Goal: Task Accomplishment & Management: Use online tool/utility

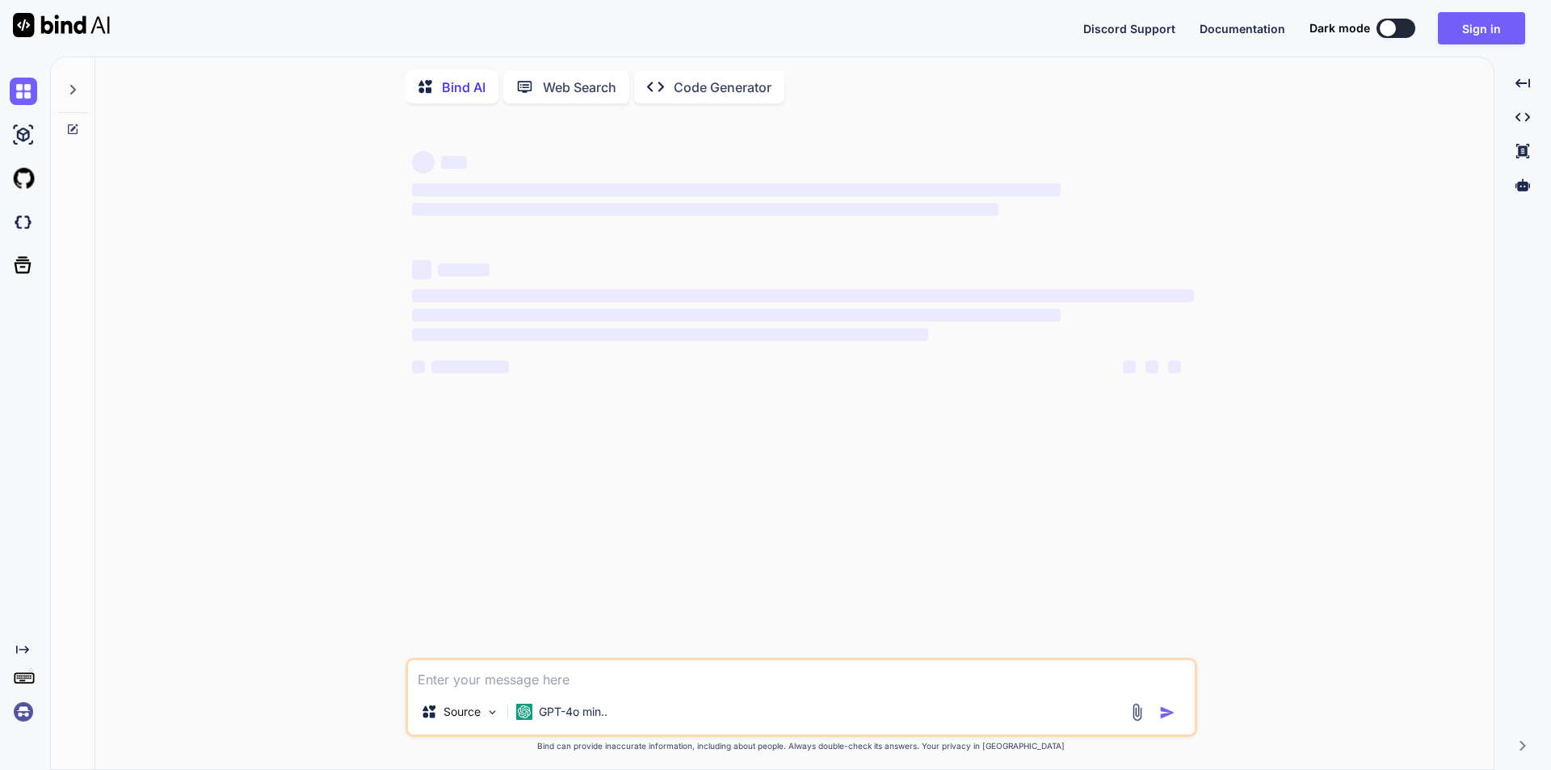
type textarea "x"
click at [542, 688] on textarea at bounding box center [801, 674] width 787 height 29
type textarea "• Updated the active users section and added the top cards to show the users de…"
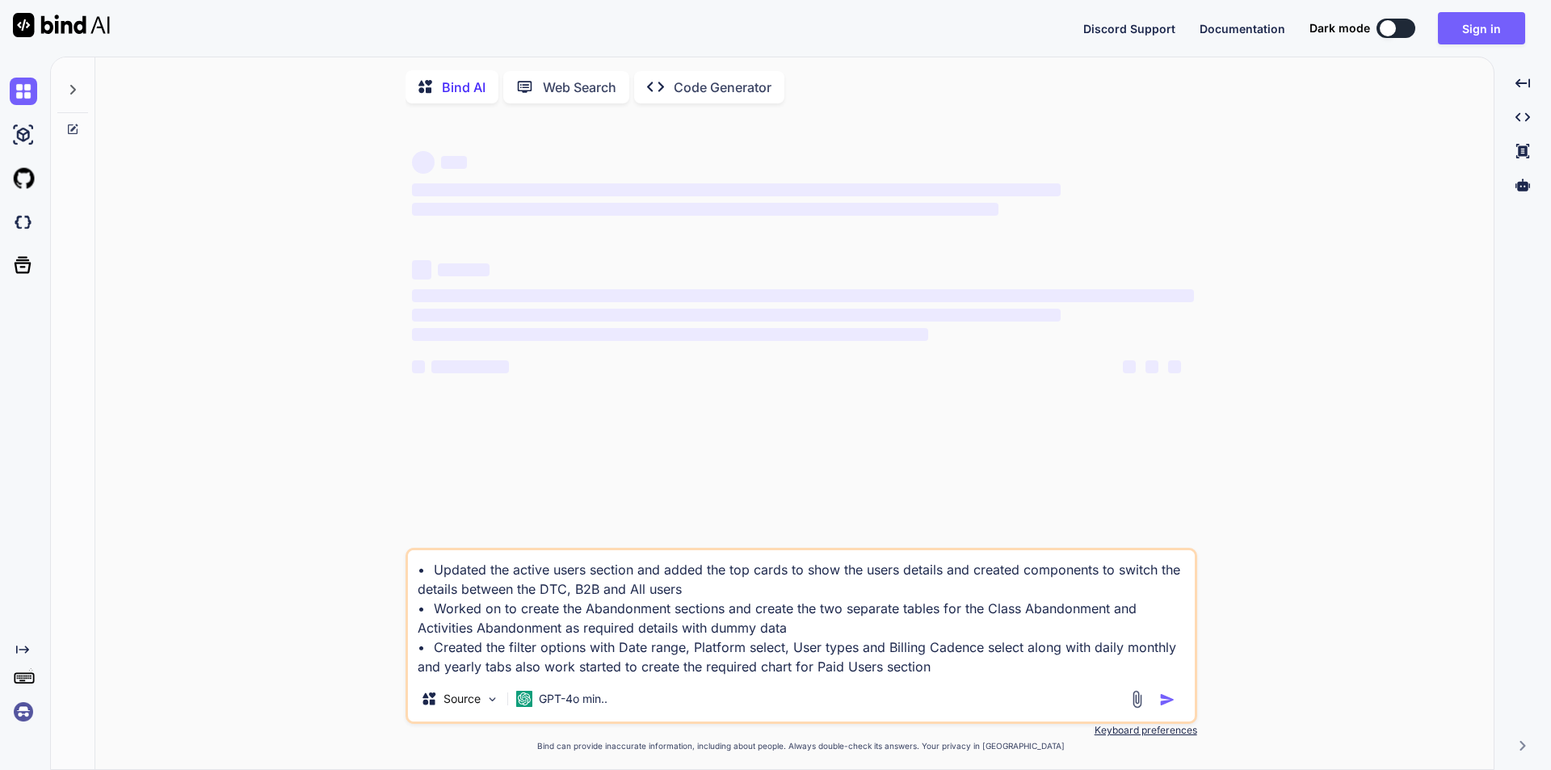
type textarea "x"
type textarea "• Updated the active users section and added the top cards to show the users de…"
type textarea "x"
type textarea "• Updated the active users section and added the top cards to show the users de…"
type textarea "x"
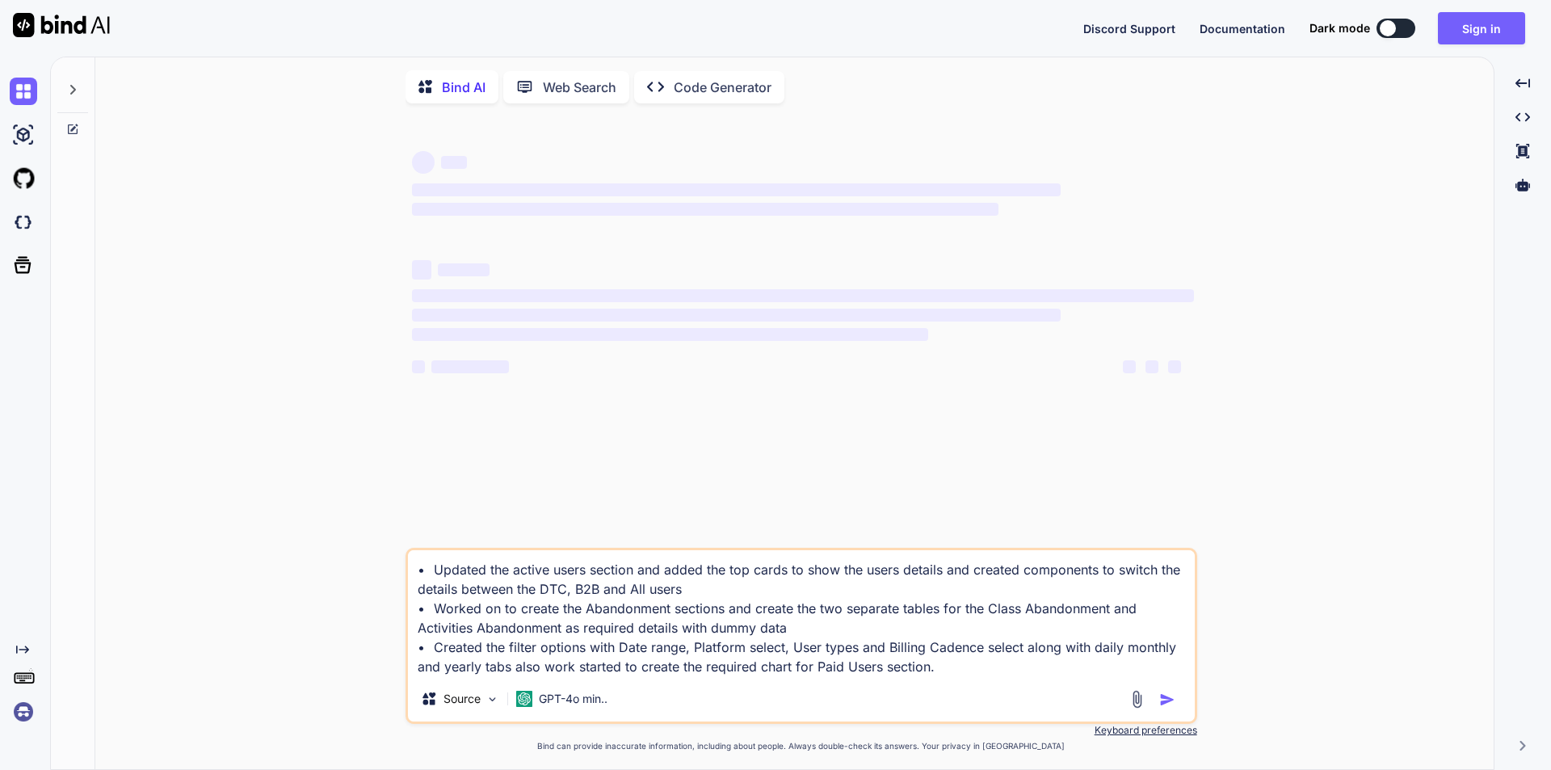
type textarea "• Updated the active users section and added the top cards to show the users de…"
type textarea "x"
type textarea "• Updated the active users section and added the top cards to show the users de…"
type textarea "x"
type textarea "• Updated the active users section and added the top cards to show the users de…"
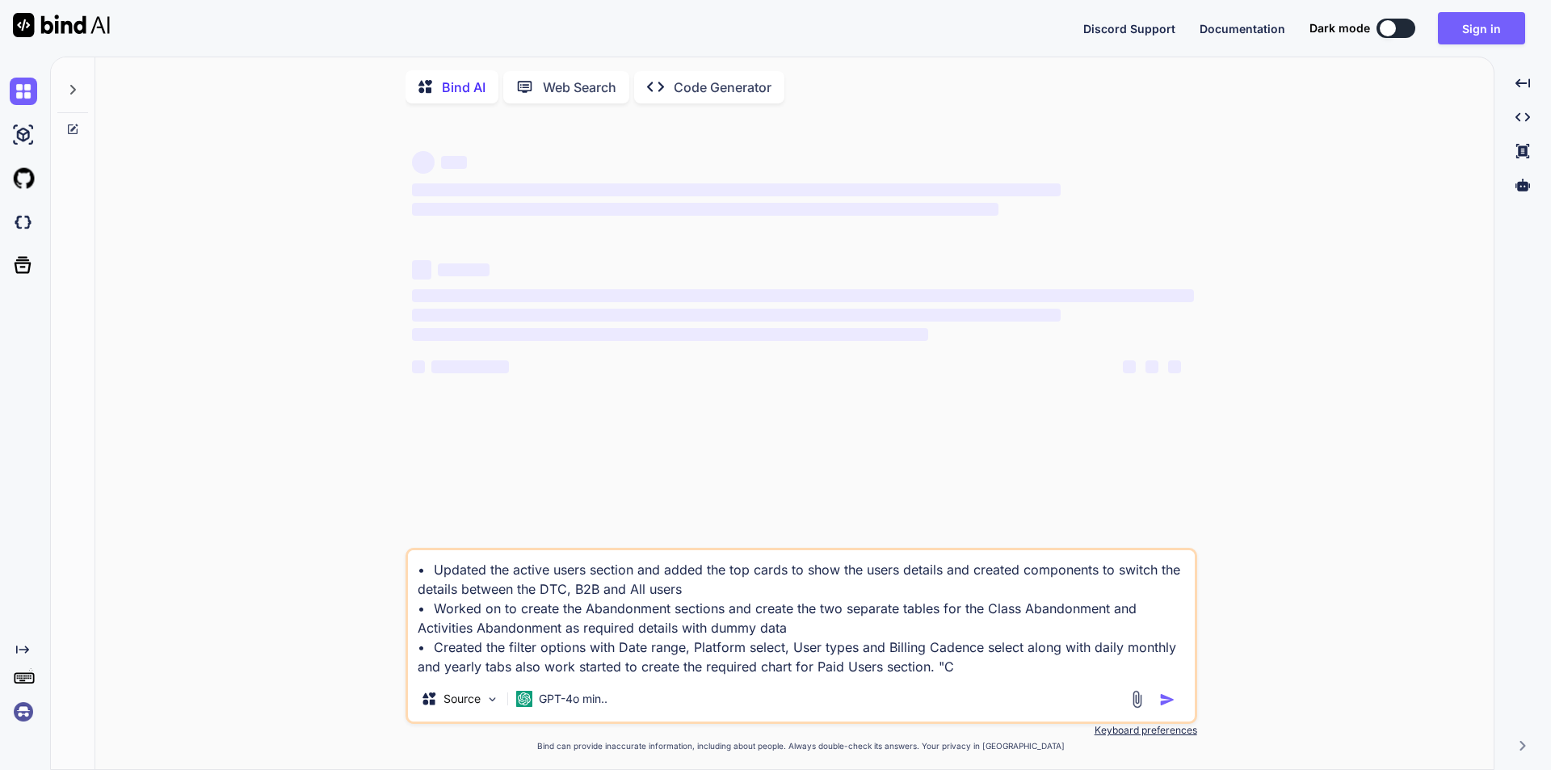
type textarea "x"
type textarea "• Updated the active users section and added the top cards to show the users de…"
type textarea "x"
type textarea "• Updated the active users section and added the top cards to show the users de…"
type textarea "x"
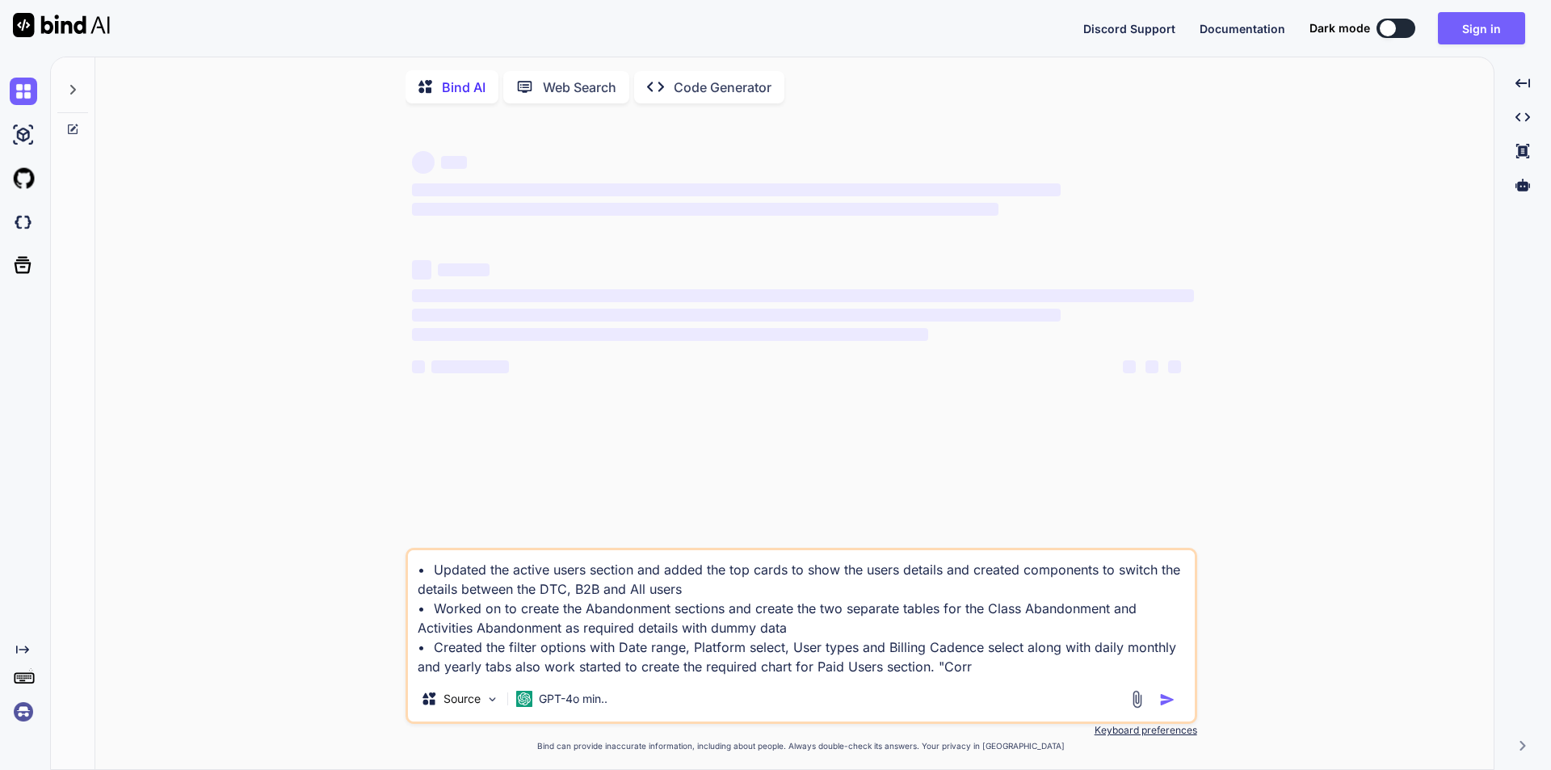
type textarea "• Updated the active users section and added the top cards to show the users de…"
type textarea "x"
type textarea "• Updated the active users section and added the top cards to show the users de…"
type textarea "x"
type textarea "• Updated the active users section and added the top cards to show the users de…"
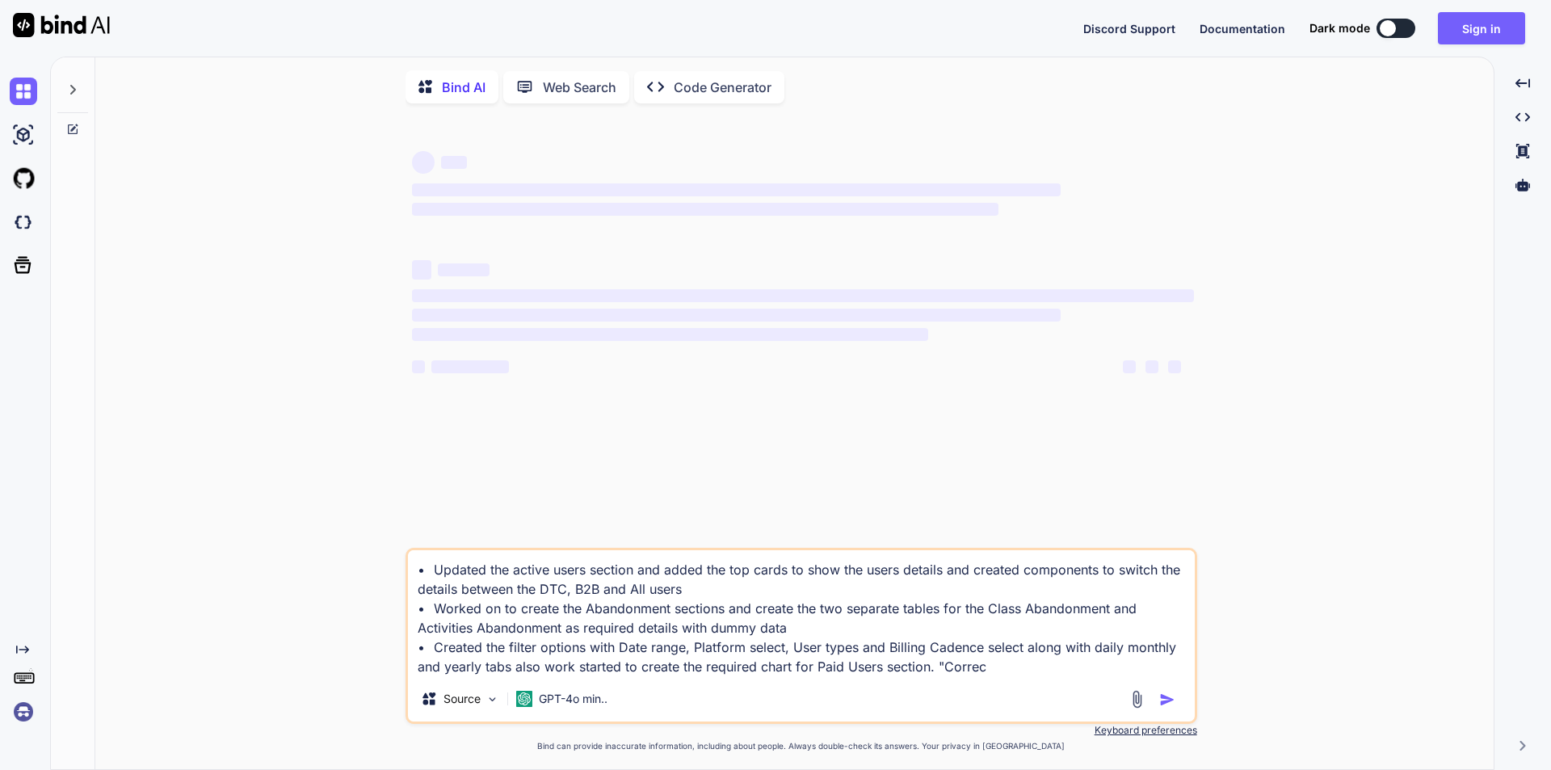
type textarea "x"
type textarea "• Updated the active users section and added the top cards to show the users de…"
type textarea "x"
type textarea "• Updated the active users section and added the top cards to show the users de…"
type textarea "x"
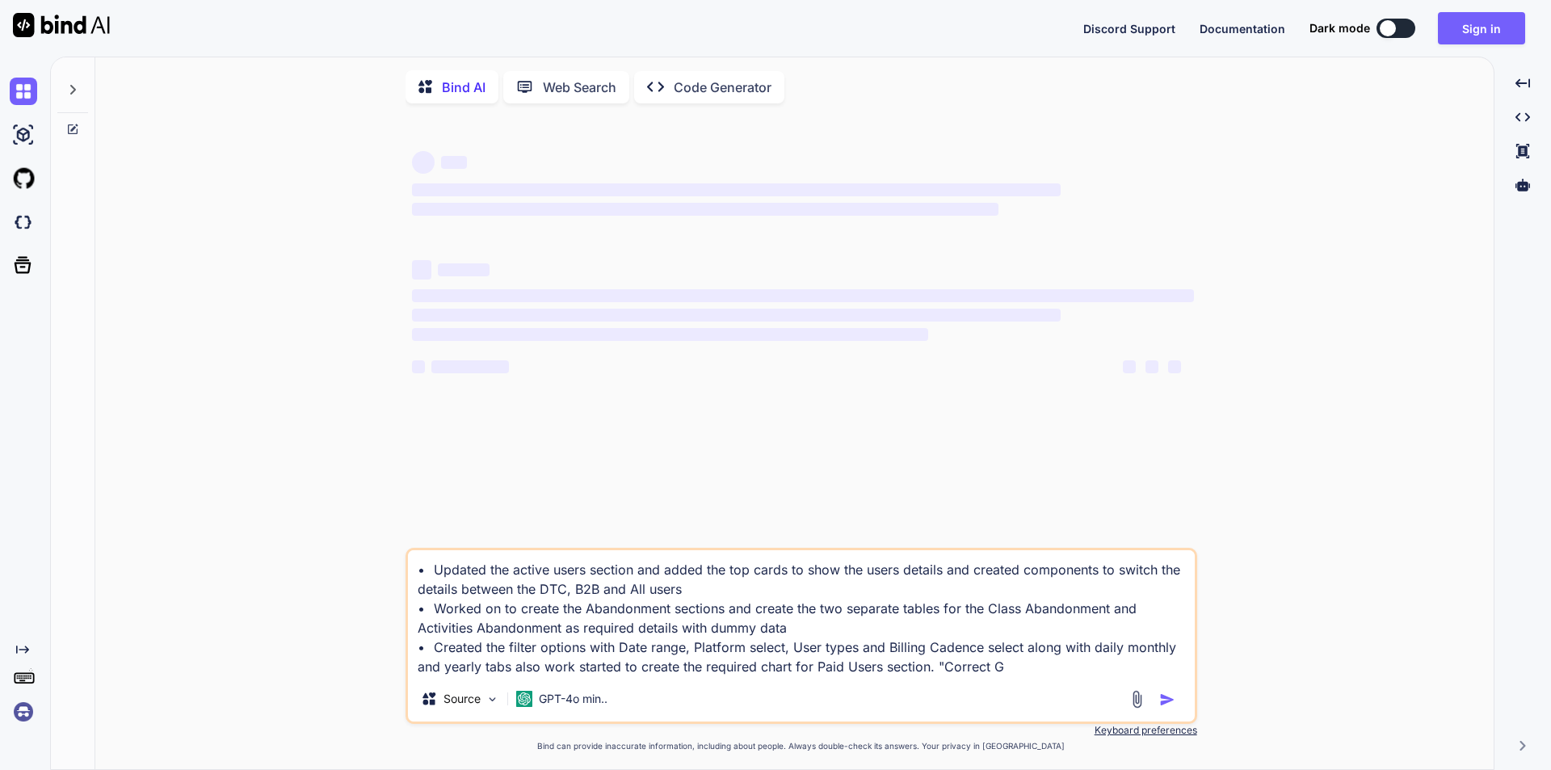
type textarea "• Updated the active users section and added the top cards to show the users de…"
type textarea "x"
type textarea "• Updated the active users section and added the top cards to show the users de…"
type textarea "x"
type textarea "• Updated the active users section and added the top cards to show the users de…"
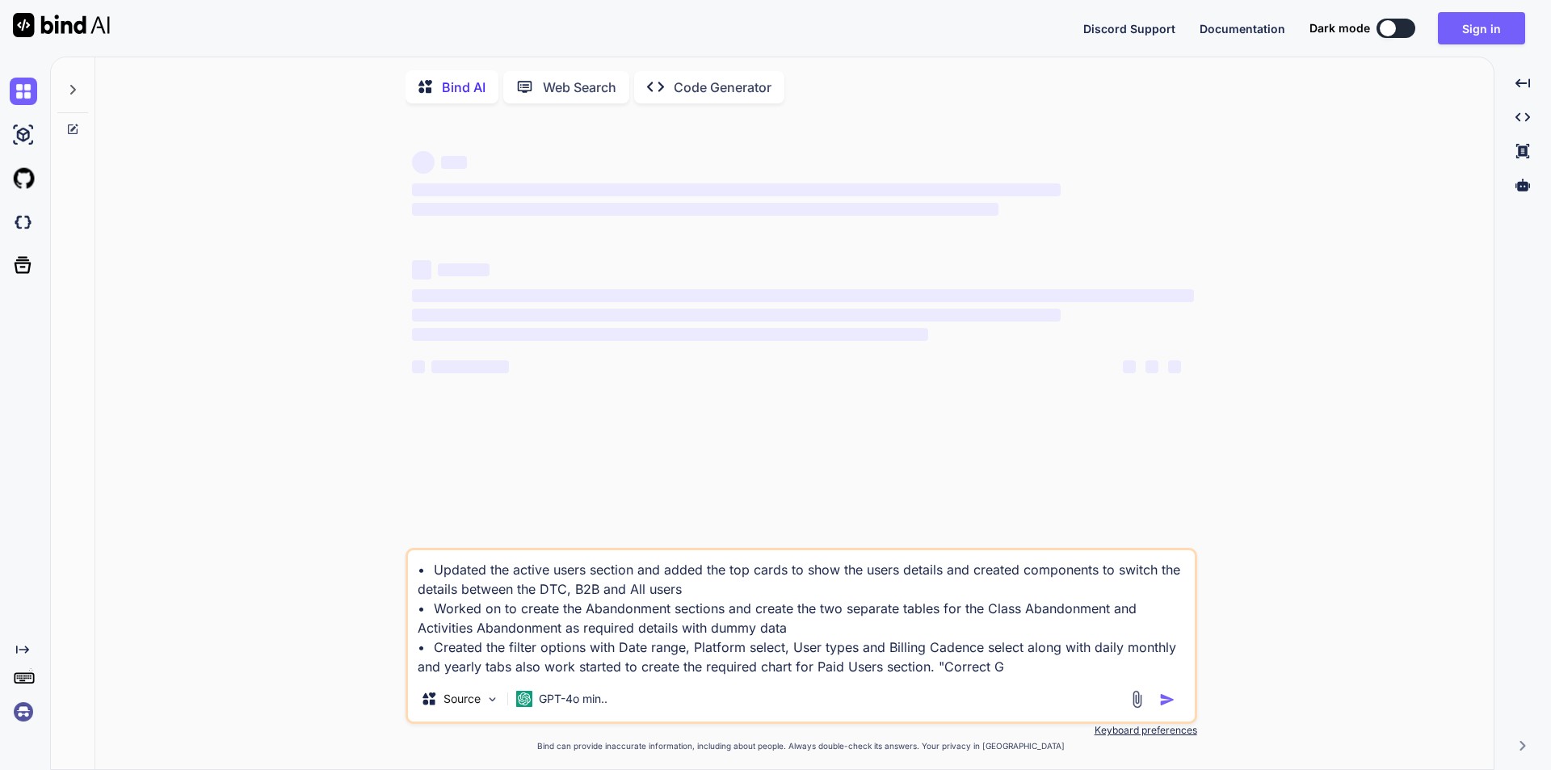
type textarea "x"
type textarea "• Updated the active users section and added the top cards to show the users de…"
type textarea "x"
type textarea "• Updated the active users section and added the top cards to show the users de…"
type textarea "x"
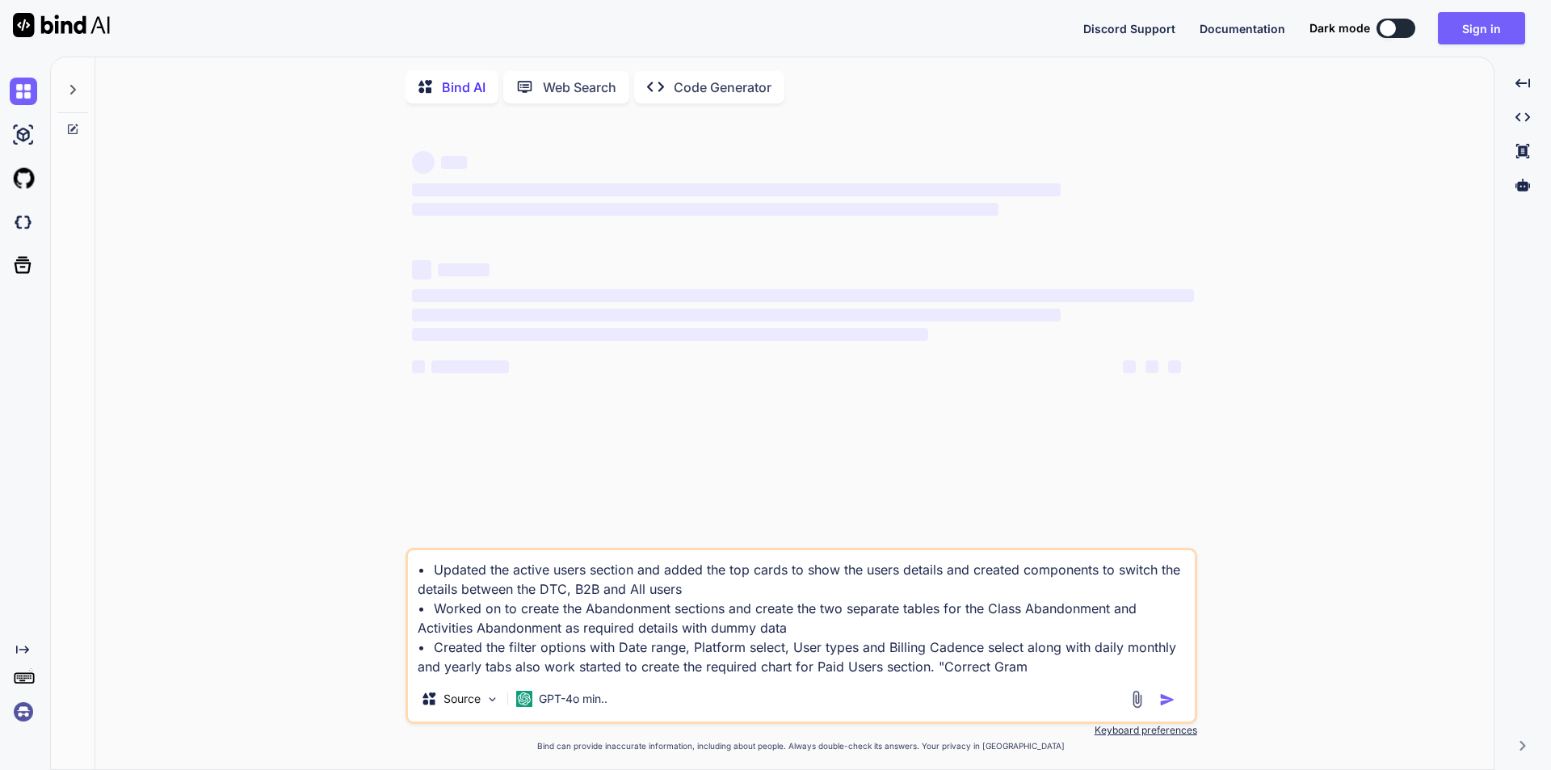
type textarea "• Updated the active users section and added the top cards to show the users de…"
type textarea "x"
type textarea "• Updated the active users section and added the top cards to show the users de…"
type textarea "x"
type textarea "• Updated the active users section and added the top cards to show the users de…"
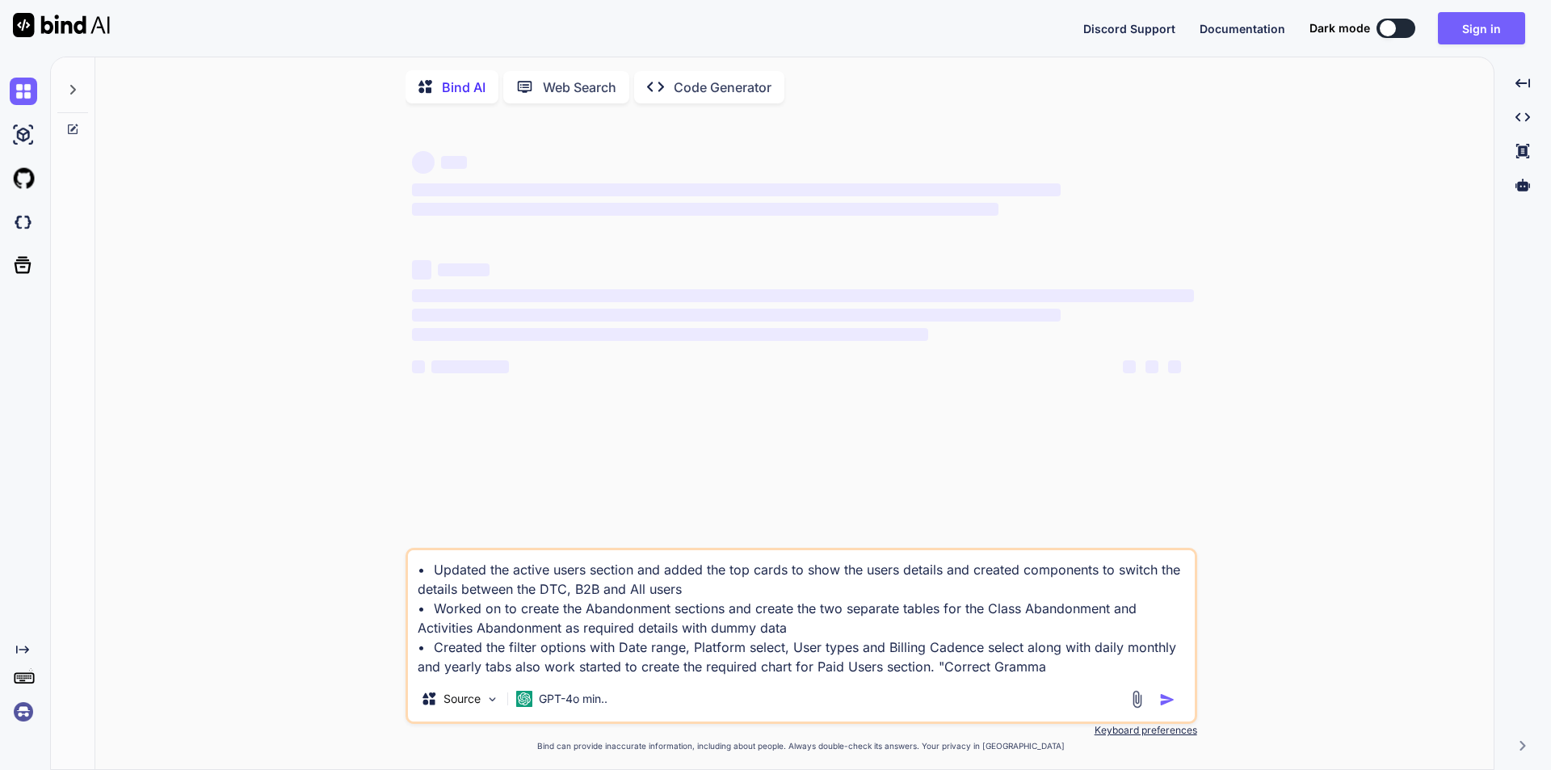
type textarea "x"
type textarea "• Updated the active users section and added the top cards to show the users de…"
type textarea "x"
type textarea "• Updated the active users section and added the top cards to show the users de…"
type textarea "x"
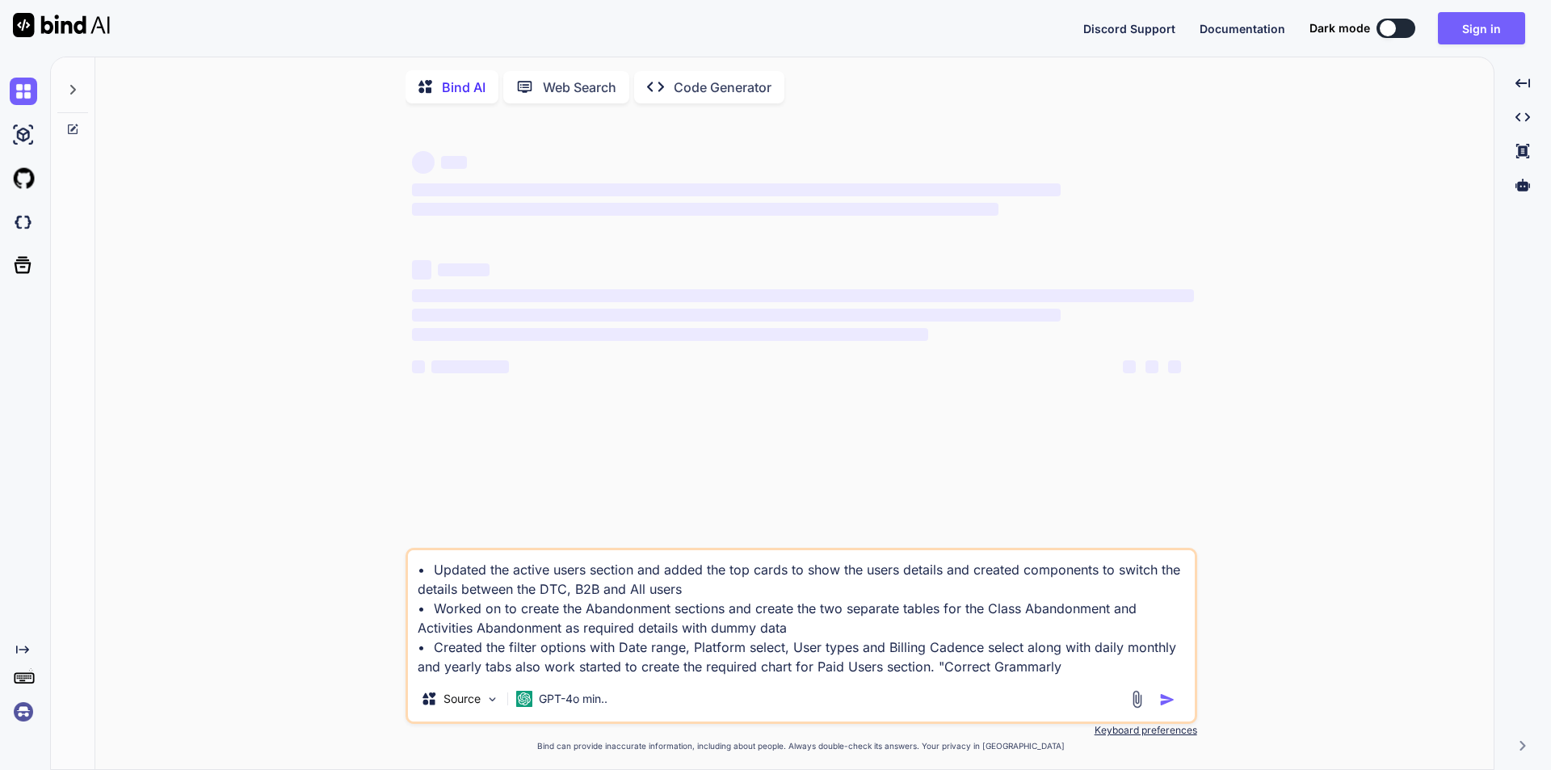
type textarea "• Updated the active users section and added the top cards to show the users de…"
type textarea "x"
type textarea "• Updated the active users section and added the top cards to show the users de…"
type textarea "x"
type textarea "• Updated the active users section and added the top cards to show the users de…"
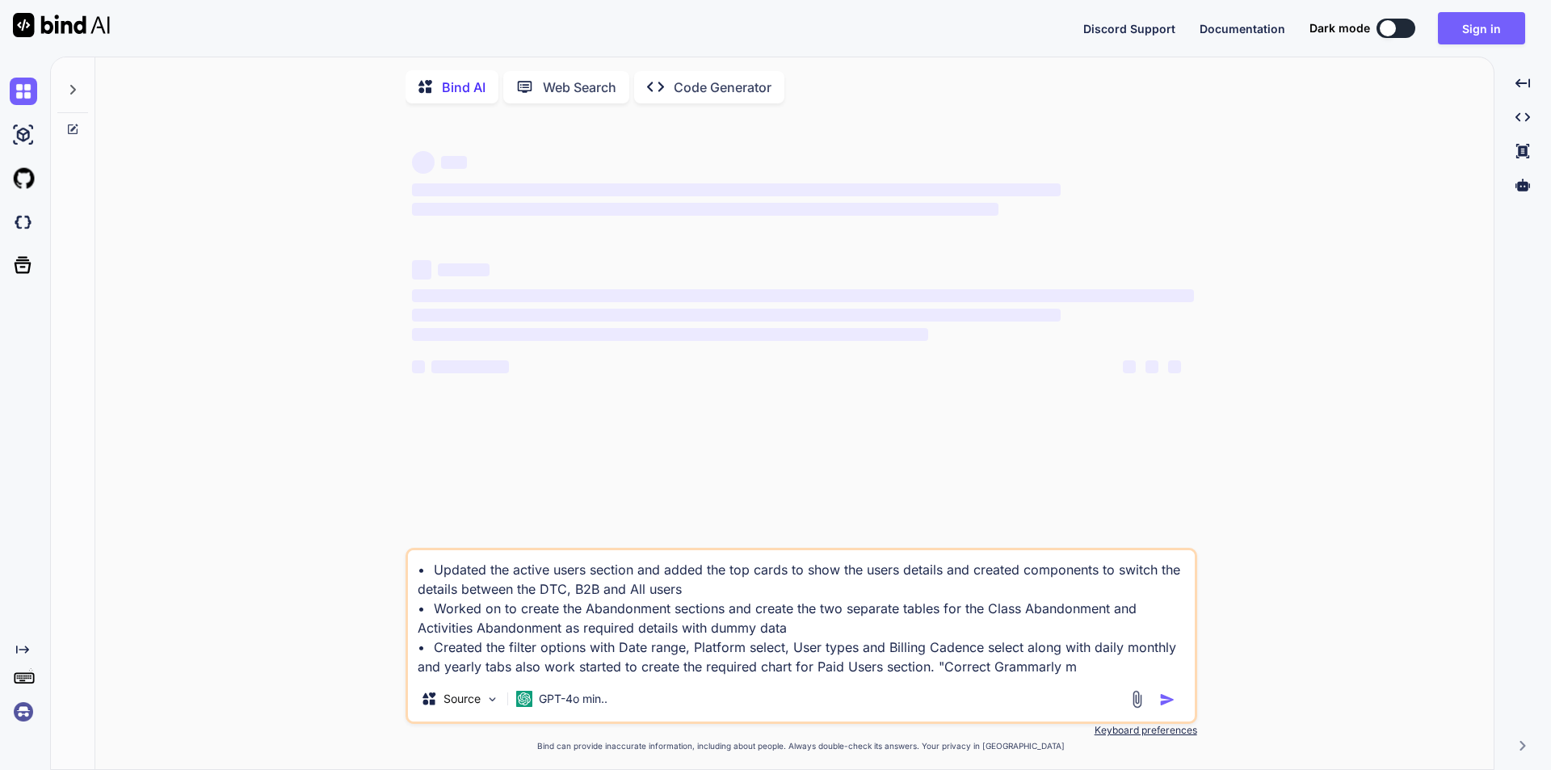
type textarea "x"
type textarea "• Updated the active users section and added the top cards to show the users de…"
type textarea "x"
type textarea "• Updated the active users section and added the top cards to show the users de…"
type textarea "x"
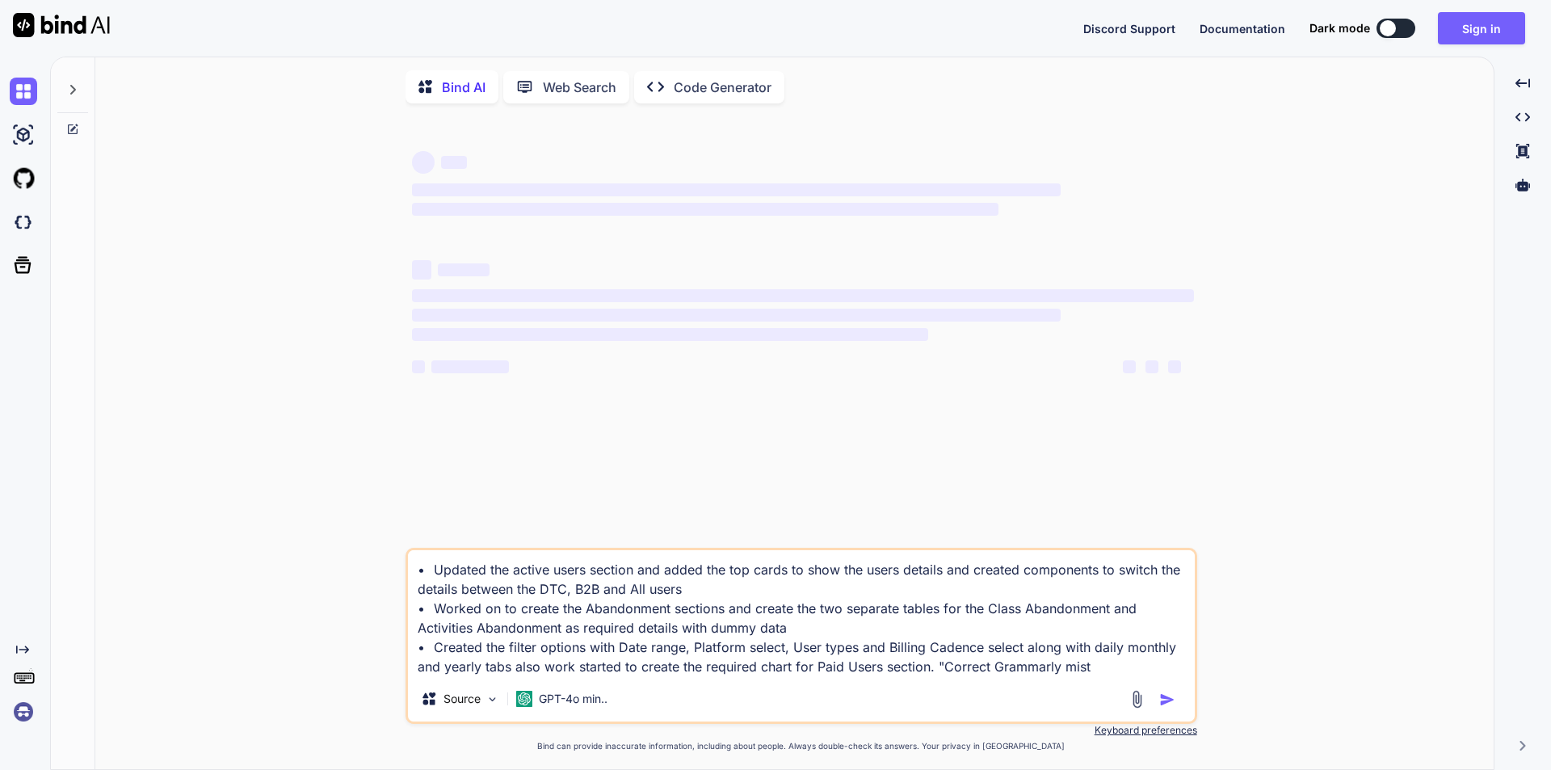
type textarea "• Updated the active users section and added the top cards to show the users de…"
type textarea "x"
type textarea "• Updated the active users section and added the top cards to show the users de…"
type textarea "x"
type textarea "• Updated the active users section and added the top cards to show the users de…"
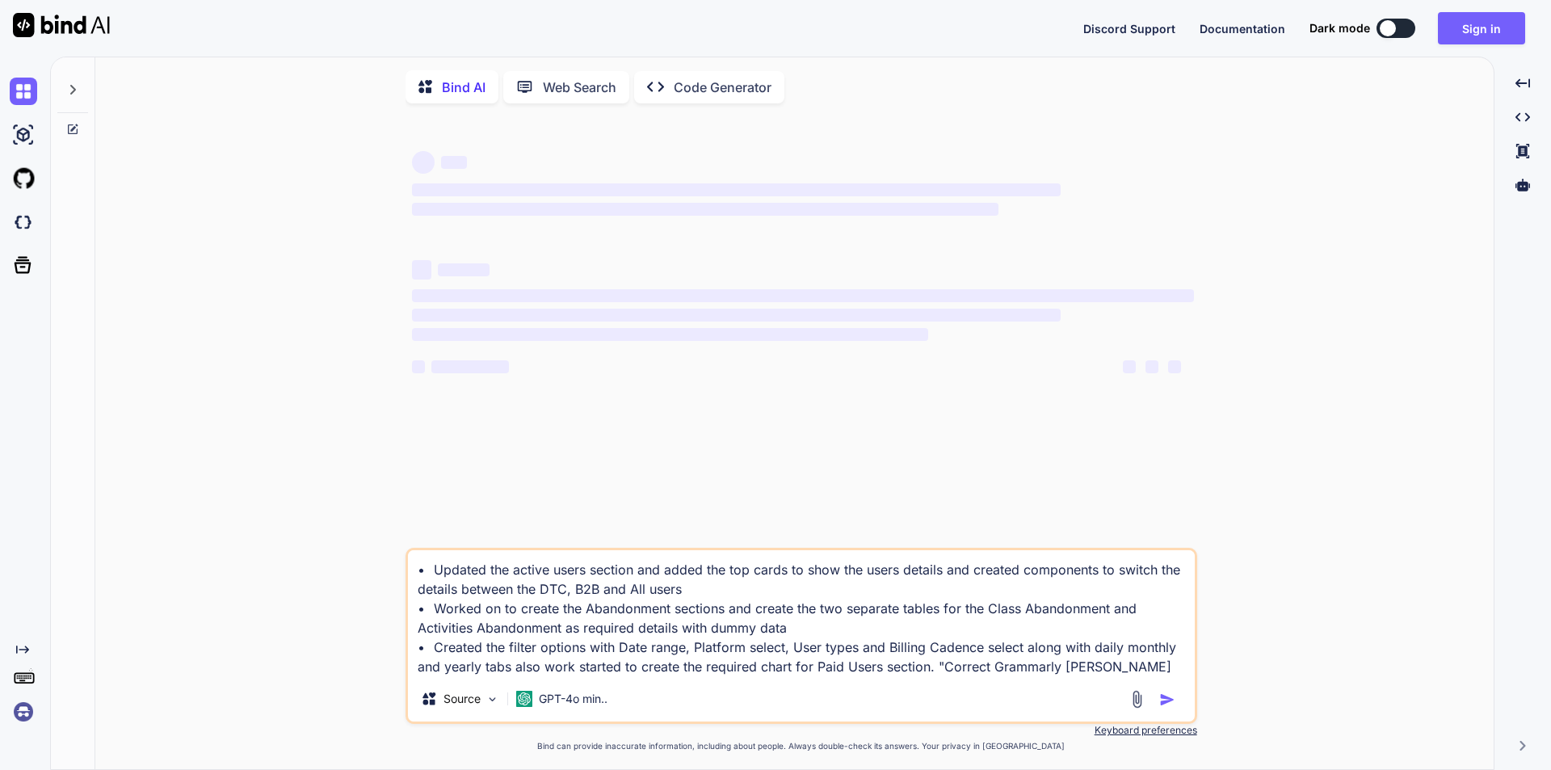
type textarea "x"
type textarea "• Updated the active users section and added the top cards to show the users de…"
type textarea "x"
type textarea "• Updated the active users section and added the top cards to show the users de…"
type textarea "x"
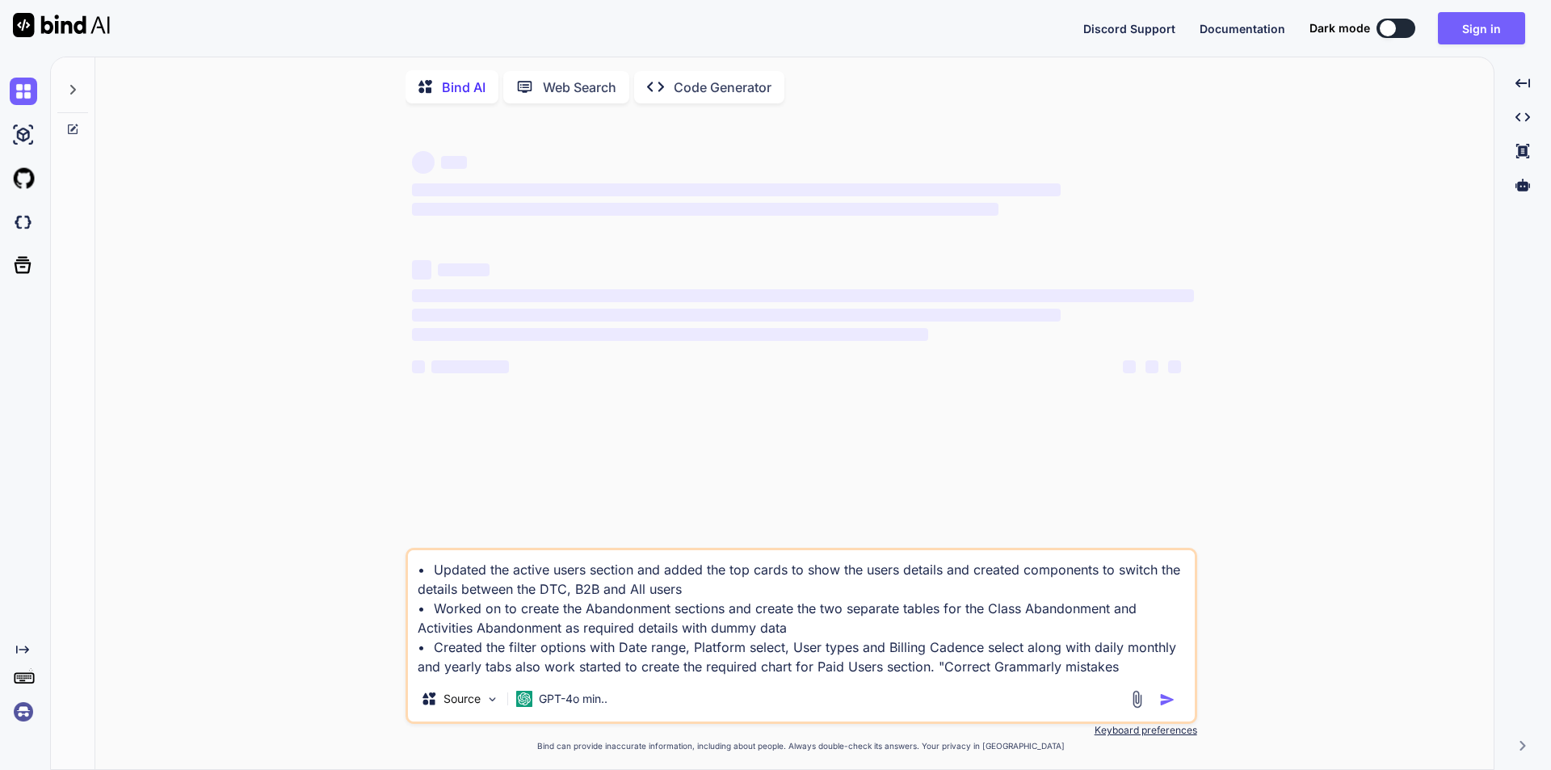
type textarea "• Updated the active users section and added the top cards to show the users de…"
type textarea "x"
type textarea "• Updated the active users section and added the top cards to show the users de…"
type textarea "x"
type textarea "• Updated the active users section and added the top cards to show the users de…"
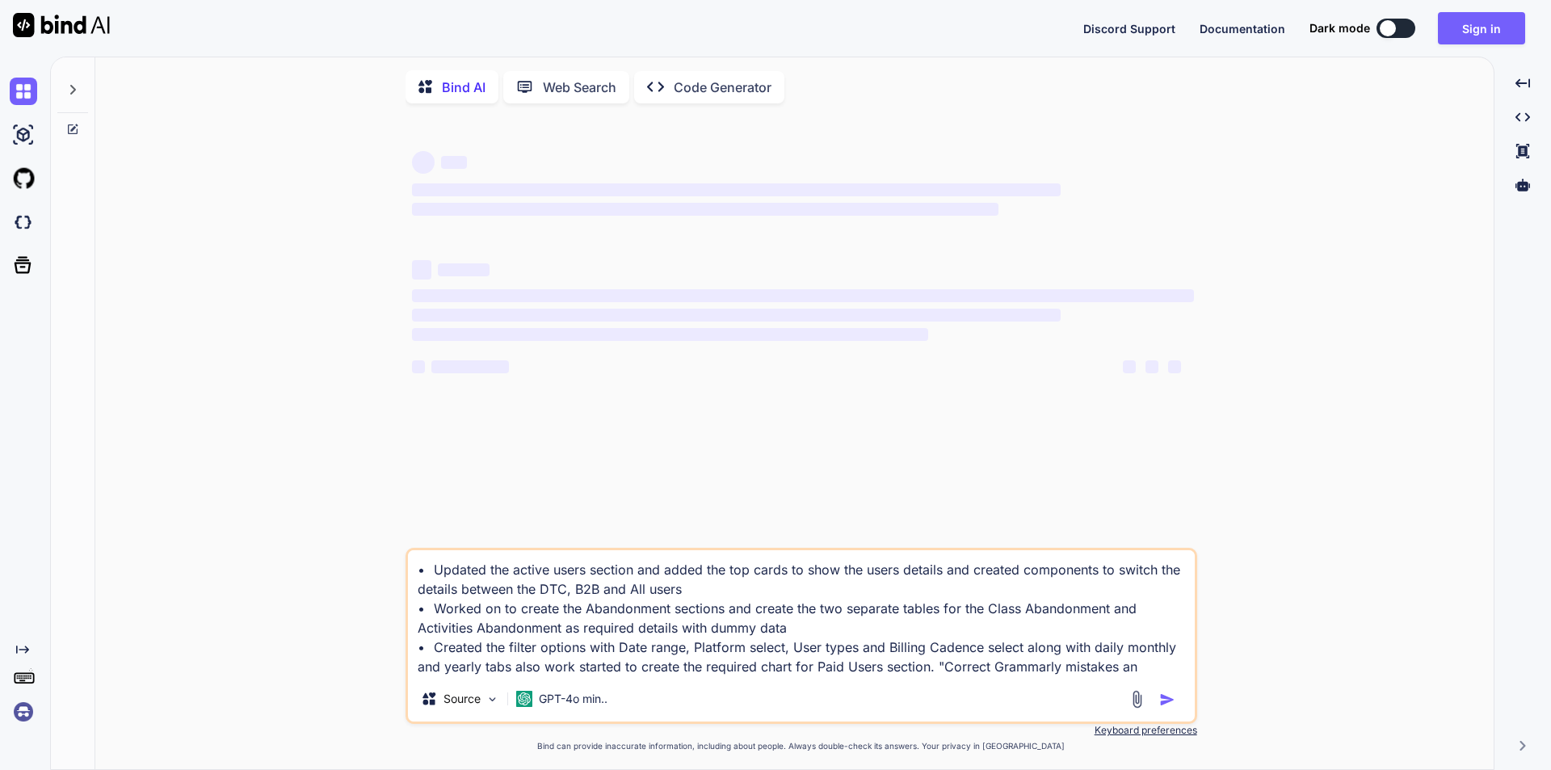
type textarea "x"
type textarea "• Updated the active users section and added the top cards to show the users de…"
type textarea "x"
type textarea "• Updated the active users section and added the top cards to show the users de…"
type textarea "x"
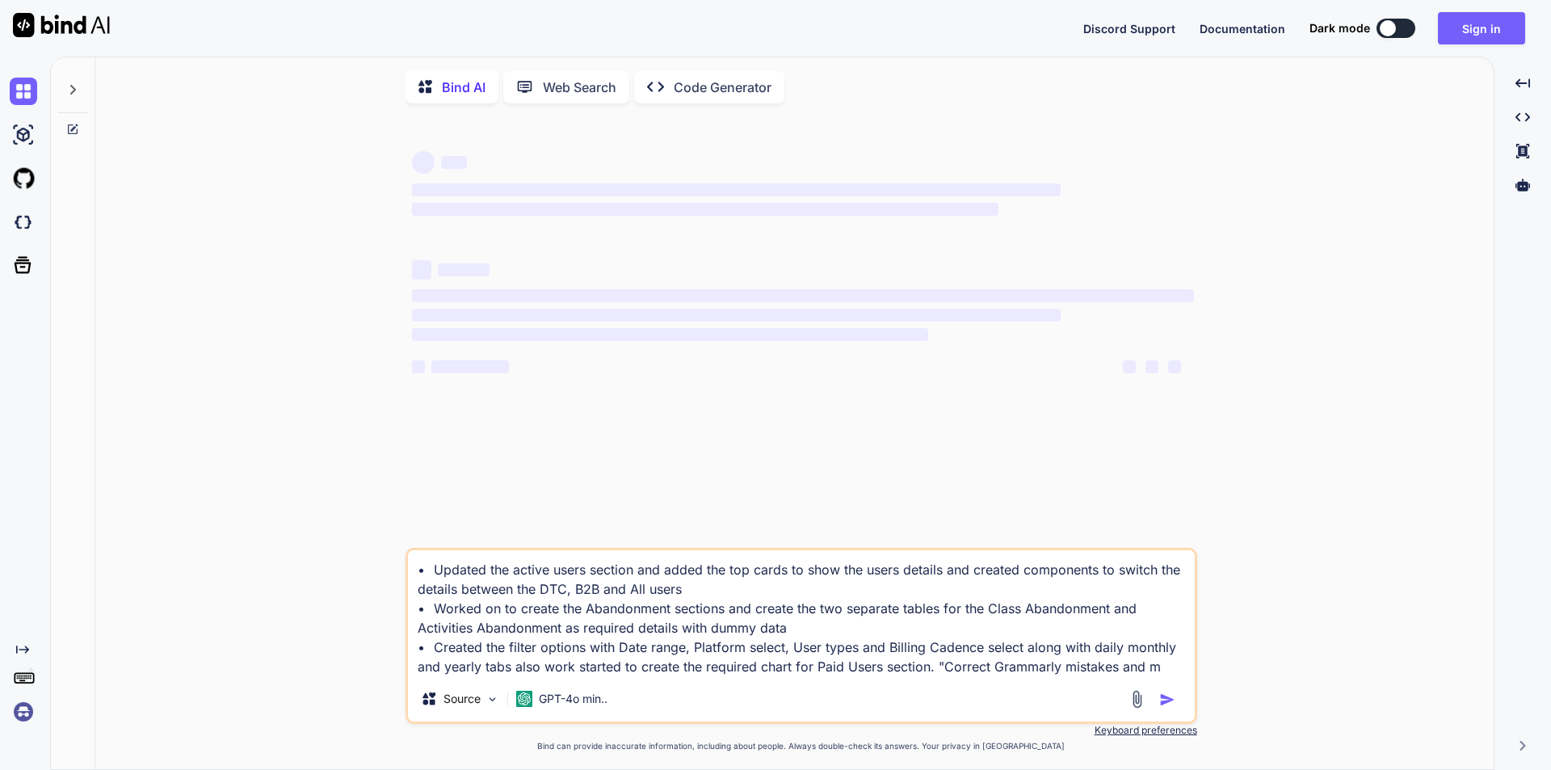
type textarea "• Updated the active users section and added the top cards to show the users de…"
type textarea "x"
type textarea "• Updated the active users section and added the top cards to show the users de…"
type textarea "x"
type textarea "• Updated the active users section and added the top cards to show the users de…"
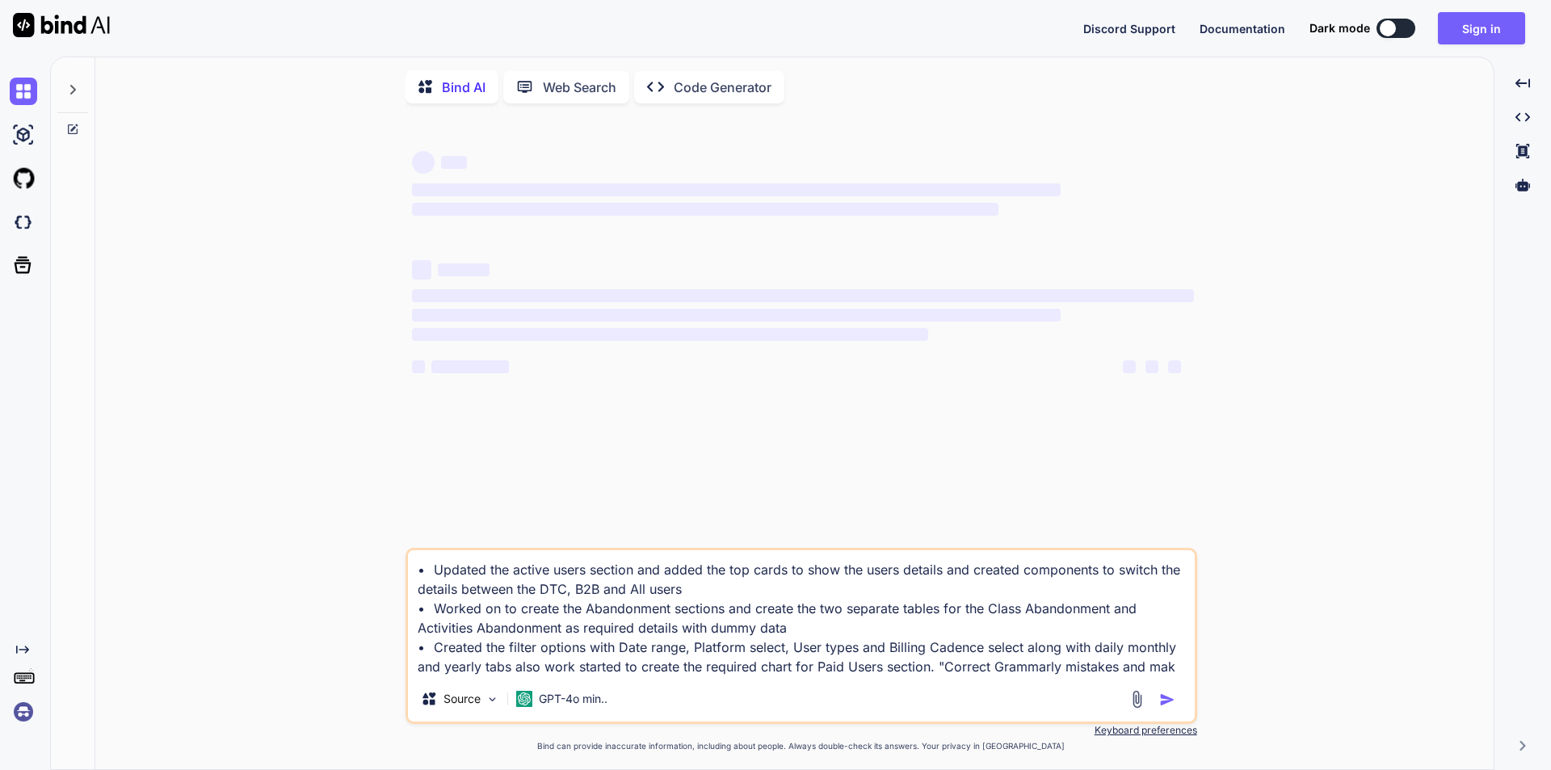
type textarea "x"
type textarea "• Updated the active users section and added the top cards to show the users de…"
type textarea "x"
type textarea "• Updated the active users section and added the top cards to show the users de…"
type textarea "x"
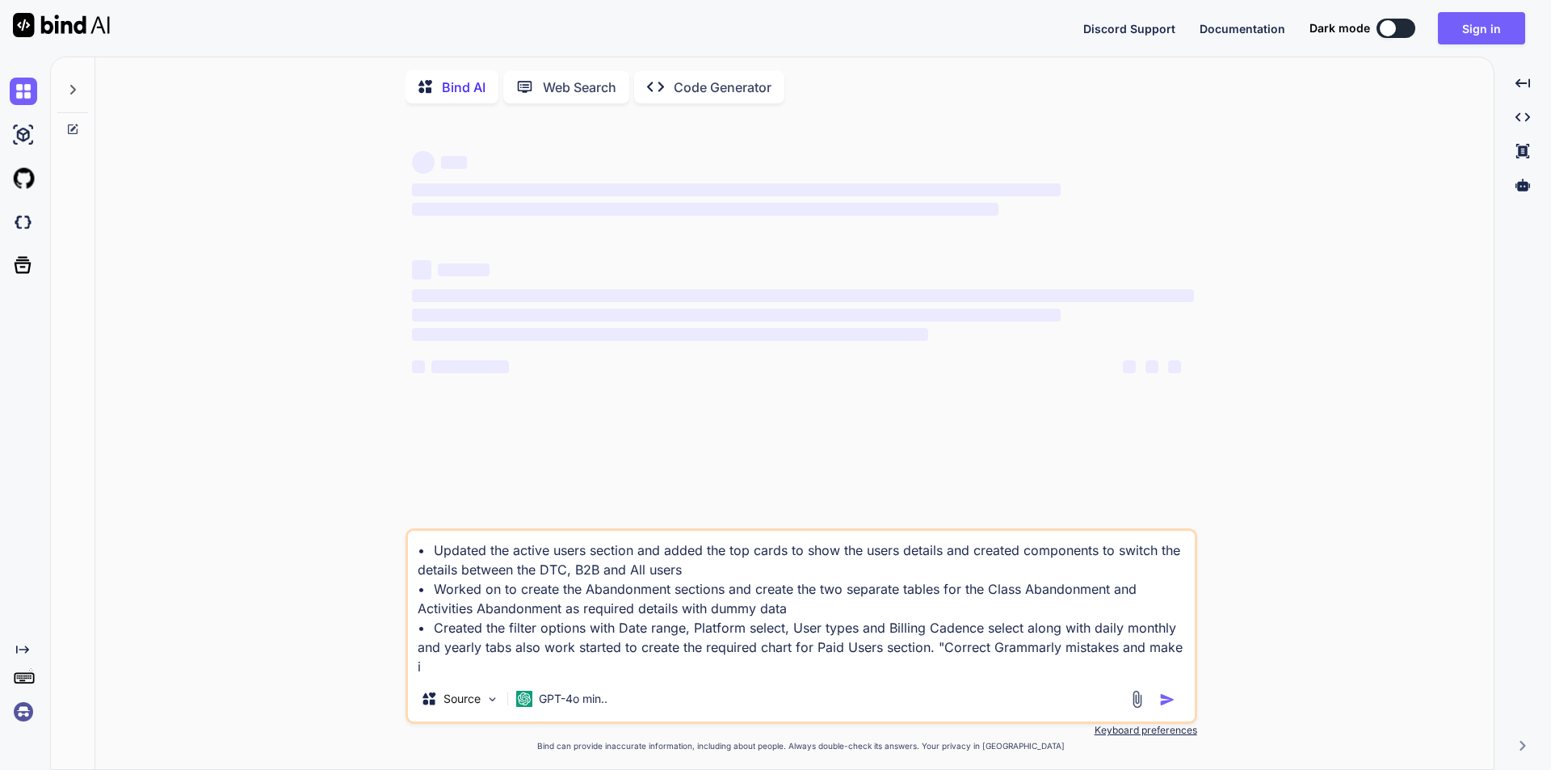
type textarea "• Updated the active users section and added the top cards to show the users de…"
type textarea "x"
type textarea "• Updated the active users section and added the top cards to show the users de…"
type textarea "x"
type textarea "• Updated the active users section and added the top cards to show the users de…"
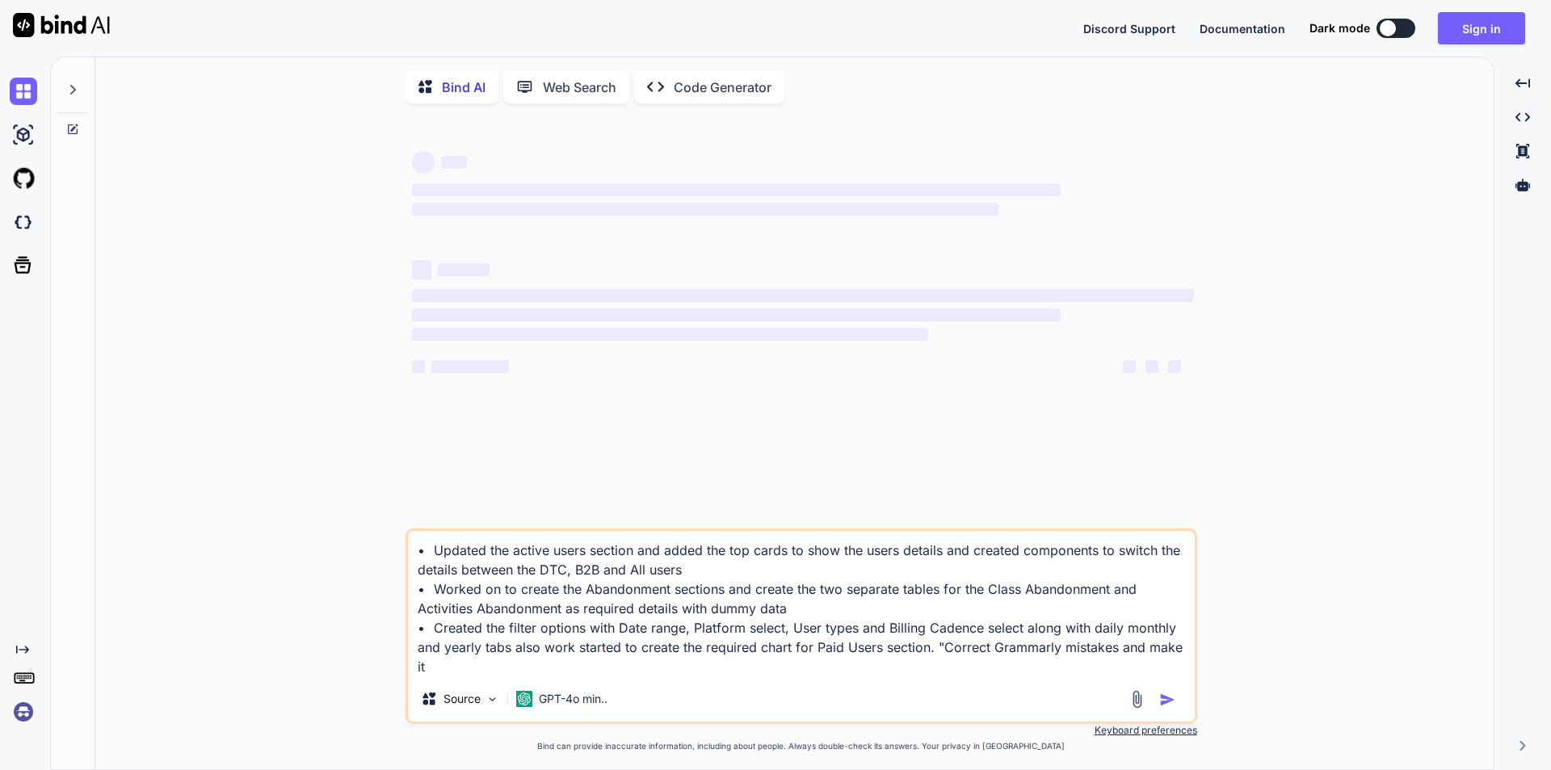
type textarea "x"
type textarea "• Updated the active users section and added the top cards to show the users de…"
type textarea "x"
type textarea "• Updated the active users section and added the top cards to show the users de…"
type textarea "x"
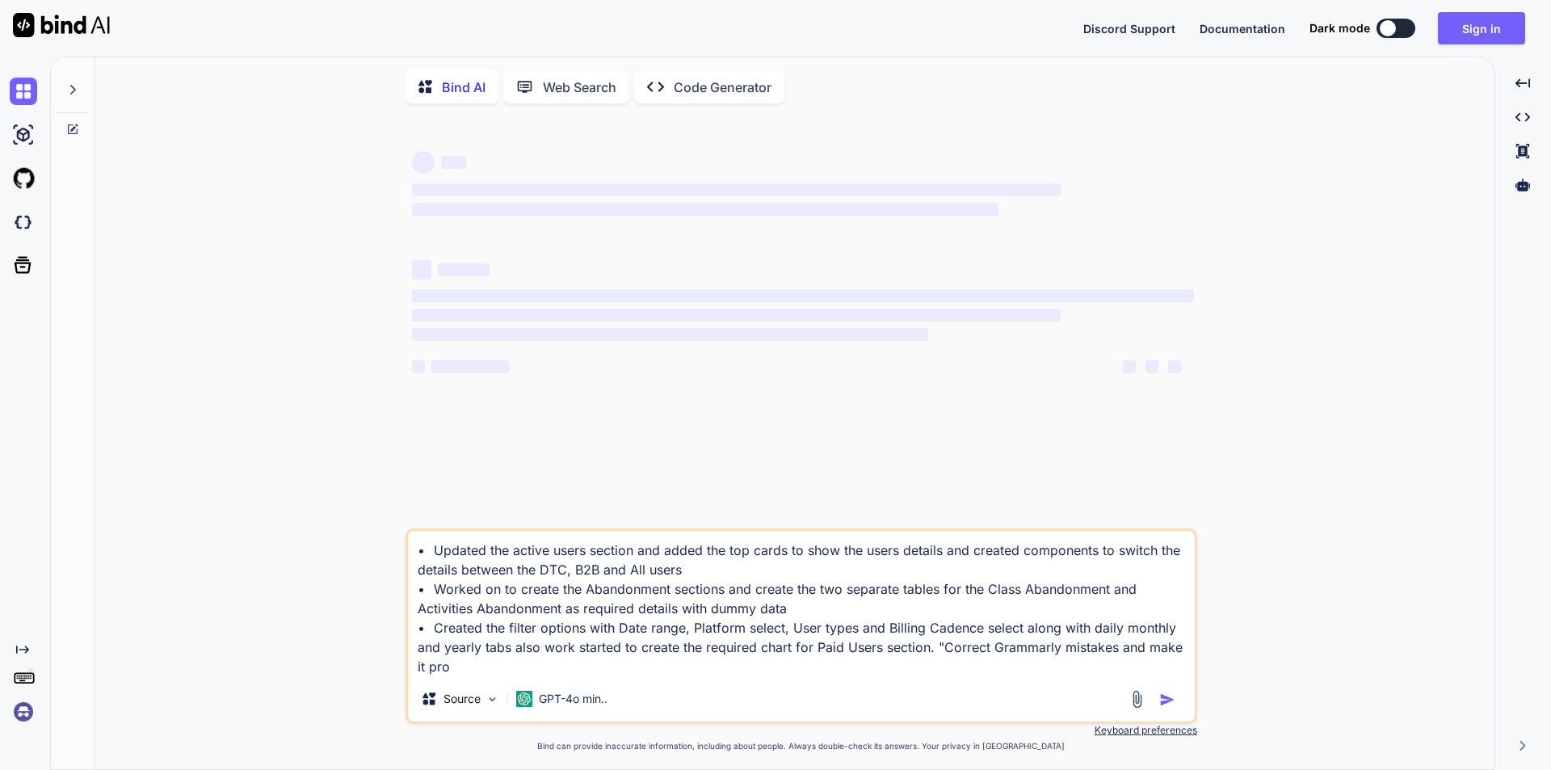
type textarea "• Updated the active users section and added the top cards to show the users de…"
type textarea "x"
type textarea "• Updated the active users section and added the top cards to show the users de…"
type textarea "x"
type textarea "• Updated the active users section and added the top cards to show the users de…"
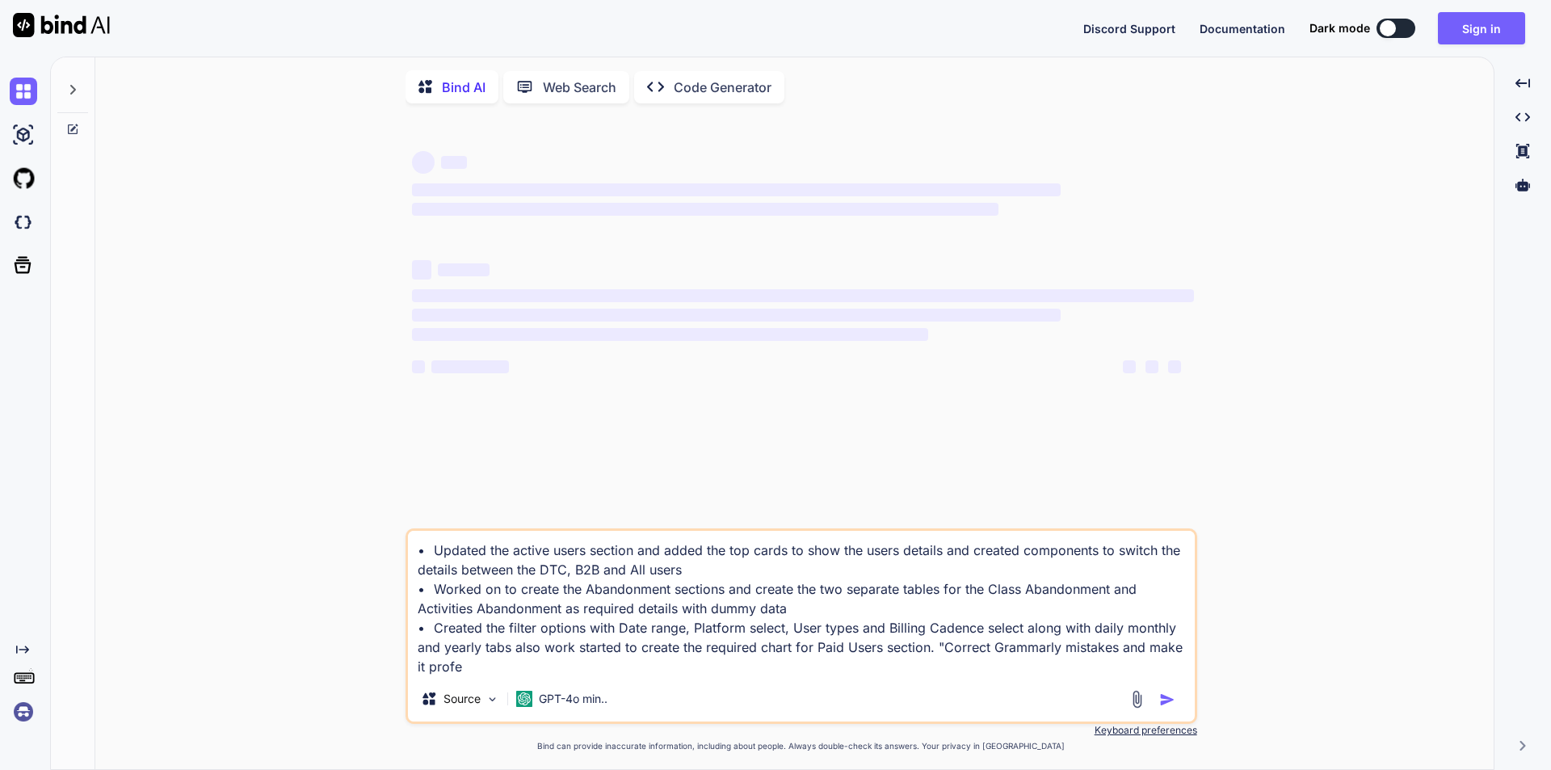
type textarea "x"
type textarea "• Updated the active users section and added the top cards to show the users de…"
type textarea "x"
type textarea "• Updated the active users section and added the top cards to show the users de…"
type textarea "x"
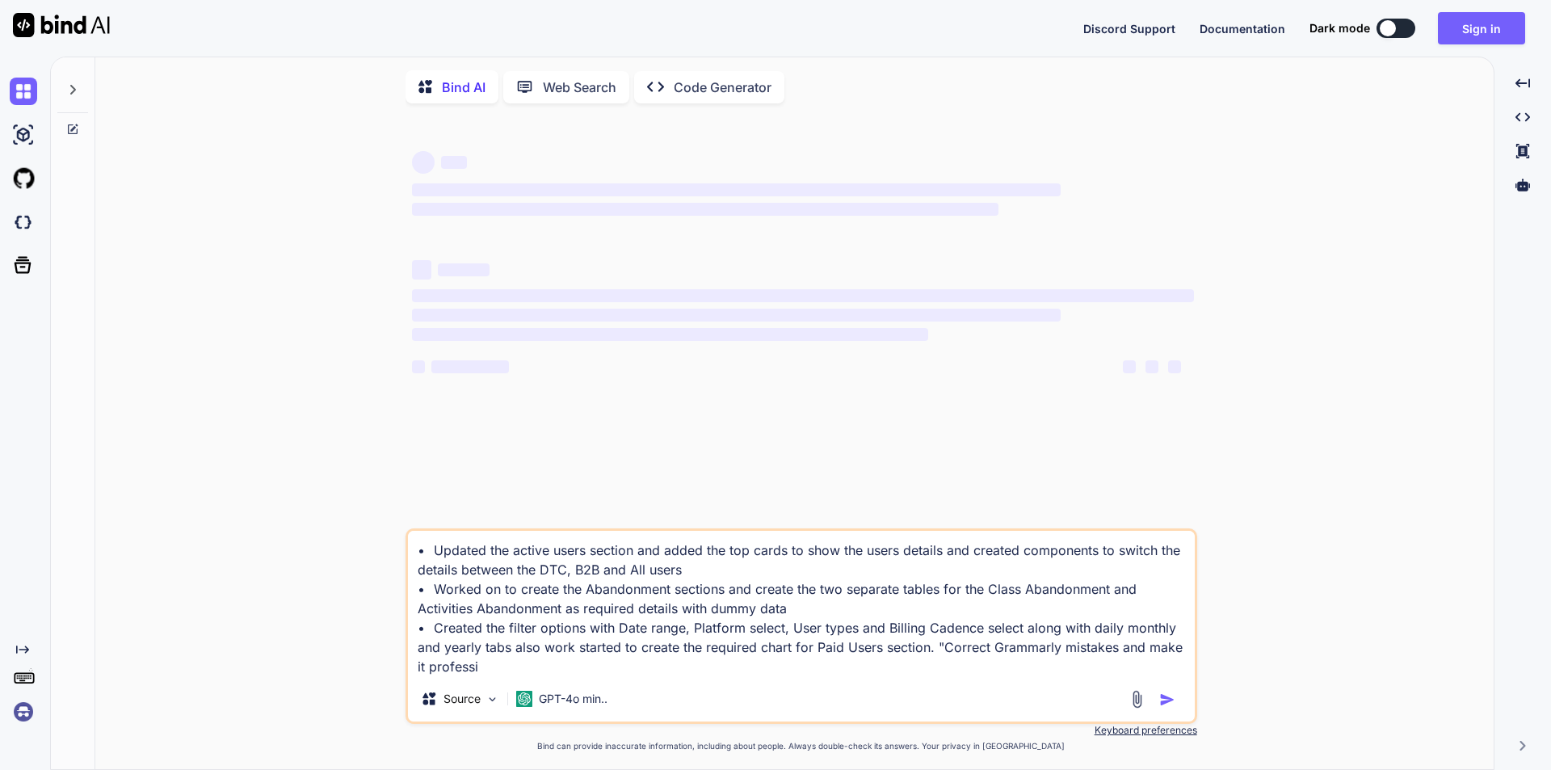
type textarea "• Updated the active users section and added the top cards to show the users de…"
type textarea "x"
type textarea "• Updated the active users section and added the top cards to show the users de…"
type textarea "x"
type textarea "• Updated the active users section and added the top cards to show the users de…"
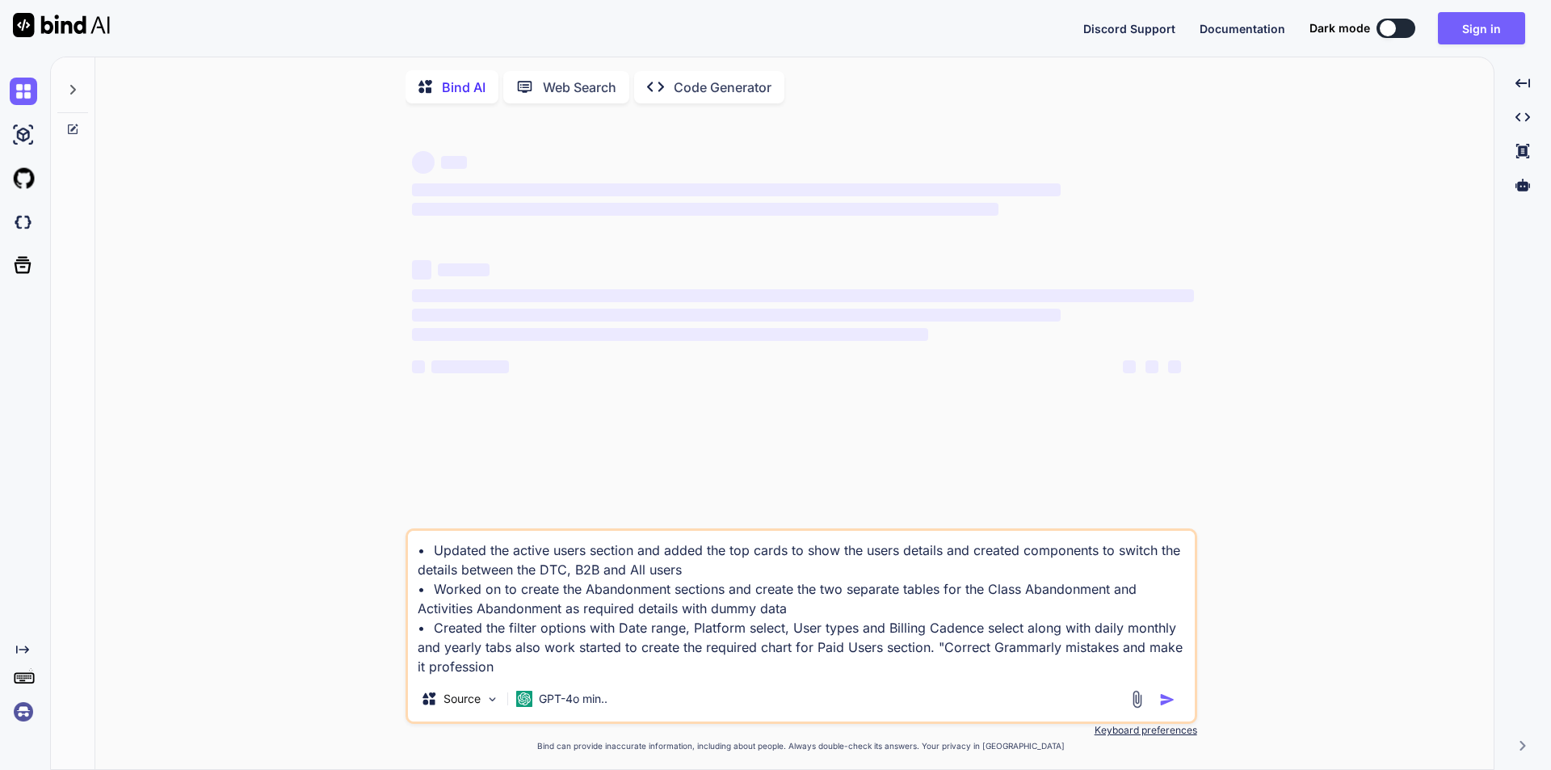
type textarea "x"
type textarea "• Updated the active users section and added the top cards to show the users de…"
type textarea "x"
type textarea "• Updated the active users section and added the top cards to show the users de…"
type textarea "x"
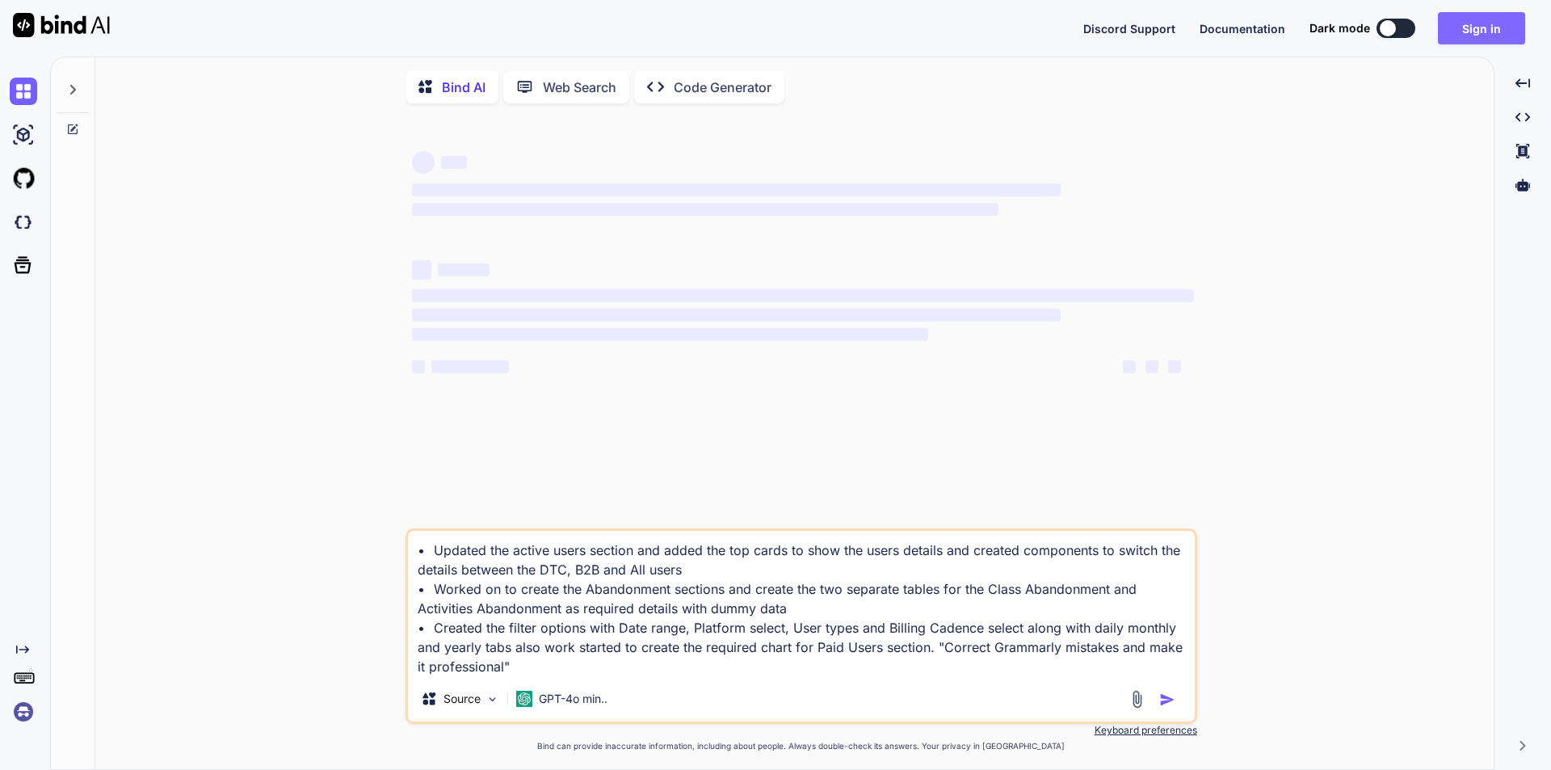
type textarea "• Updated the active users section and added the top cards to show the users de…"
click at [1494, 40] on button "Sign in" at bounding box center [1481, 28] width 87 height 32
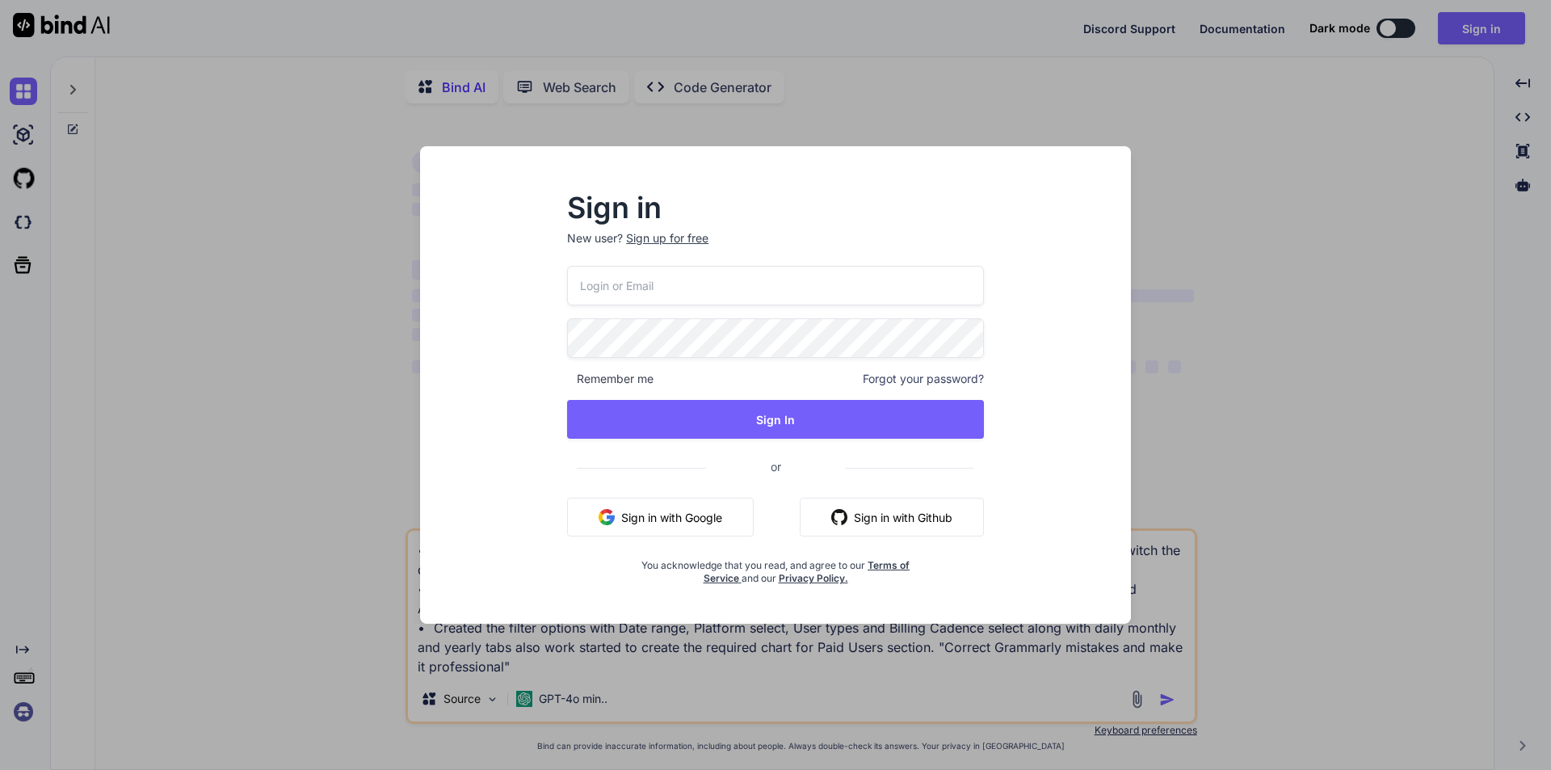
click at [717, 317] on div "Remember me Forgot your password? Sign In or Sign in with Google Sign in with G…" at bounding box center [775, 425] width 417 height 319
click at [708, 295] on input "email" at bounding box center [775, 286] width 417 height 40
type input "luckyram.myservicechart@yopmail.com"
click at [738, 397] on div "luckyram.myservicechart@yopmail.com Remember me Forgot your password? Sign In o…" at bounding box center [775, 425] width 417 height 319
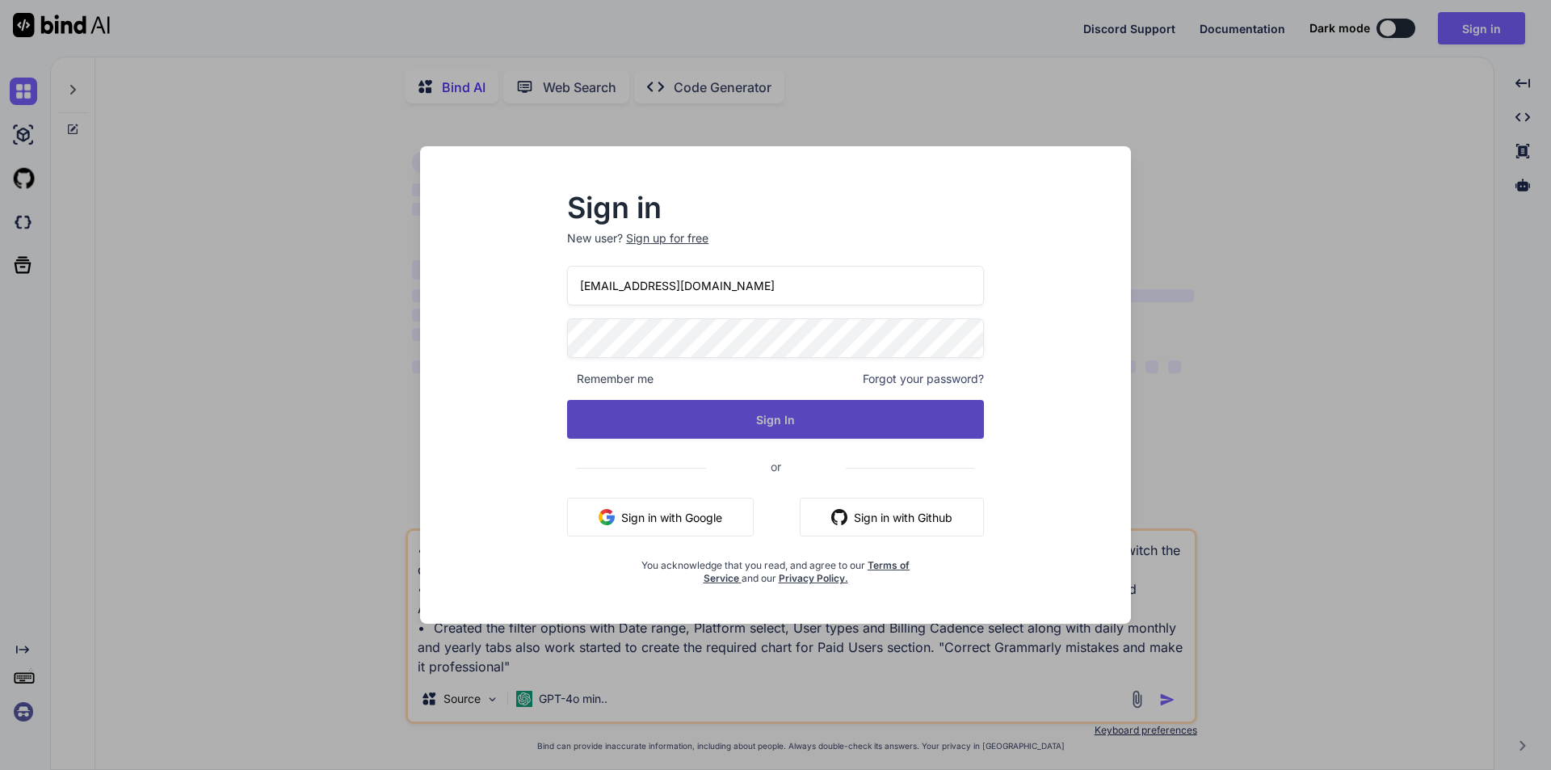
click at [740, 409] on button "Sign In" at bounding box center [775, 419] width 417 height 39
click at [741, 410] on button "Sign In" at bounding box center [775, 419] width 417 height 39
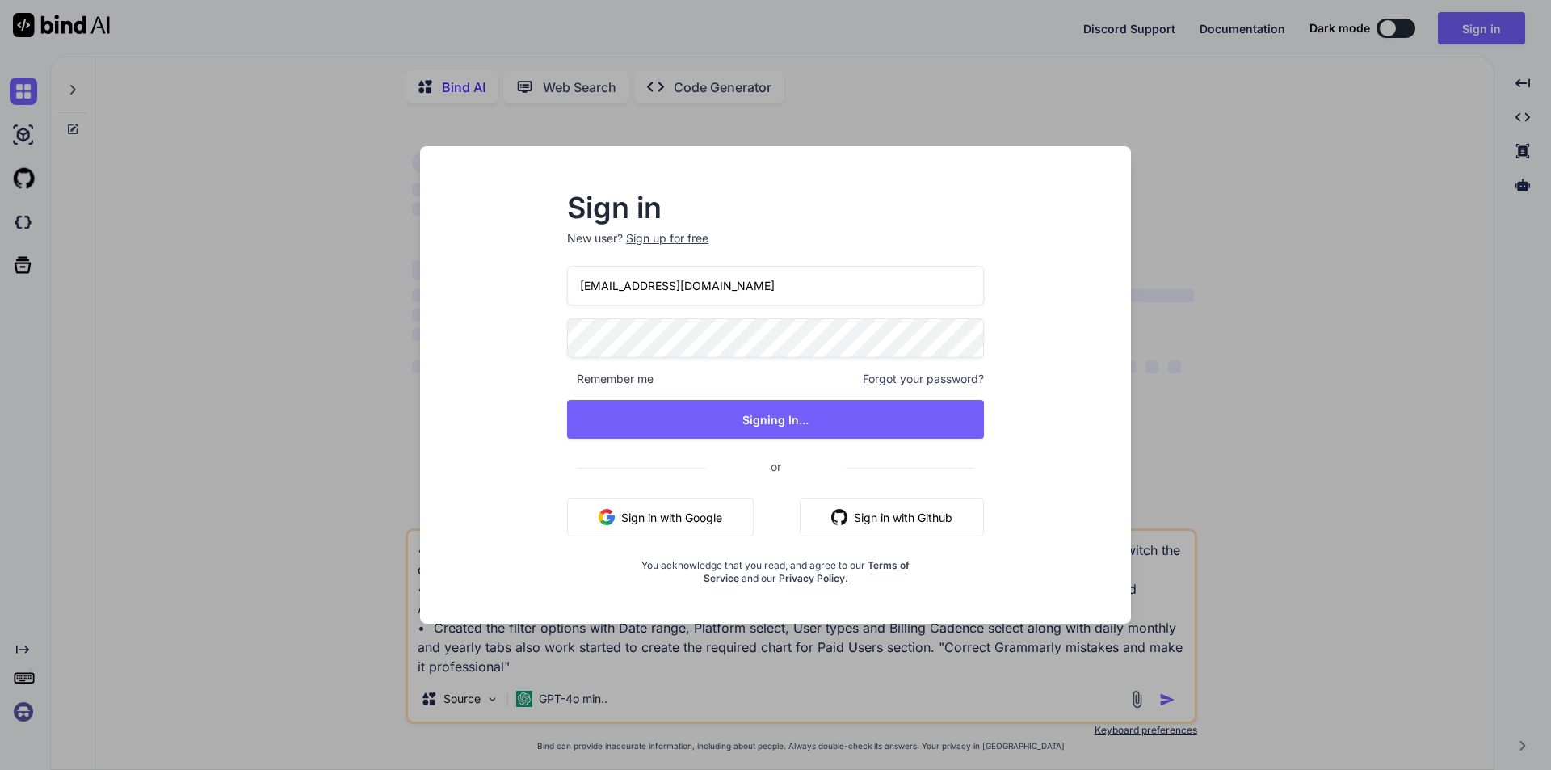
type textarea "x"
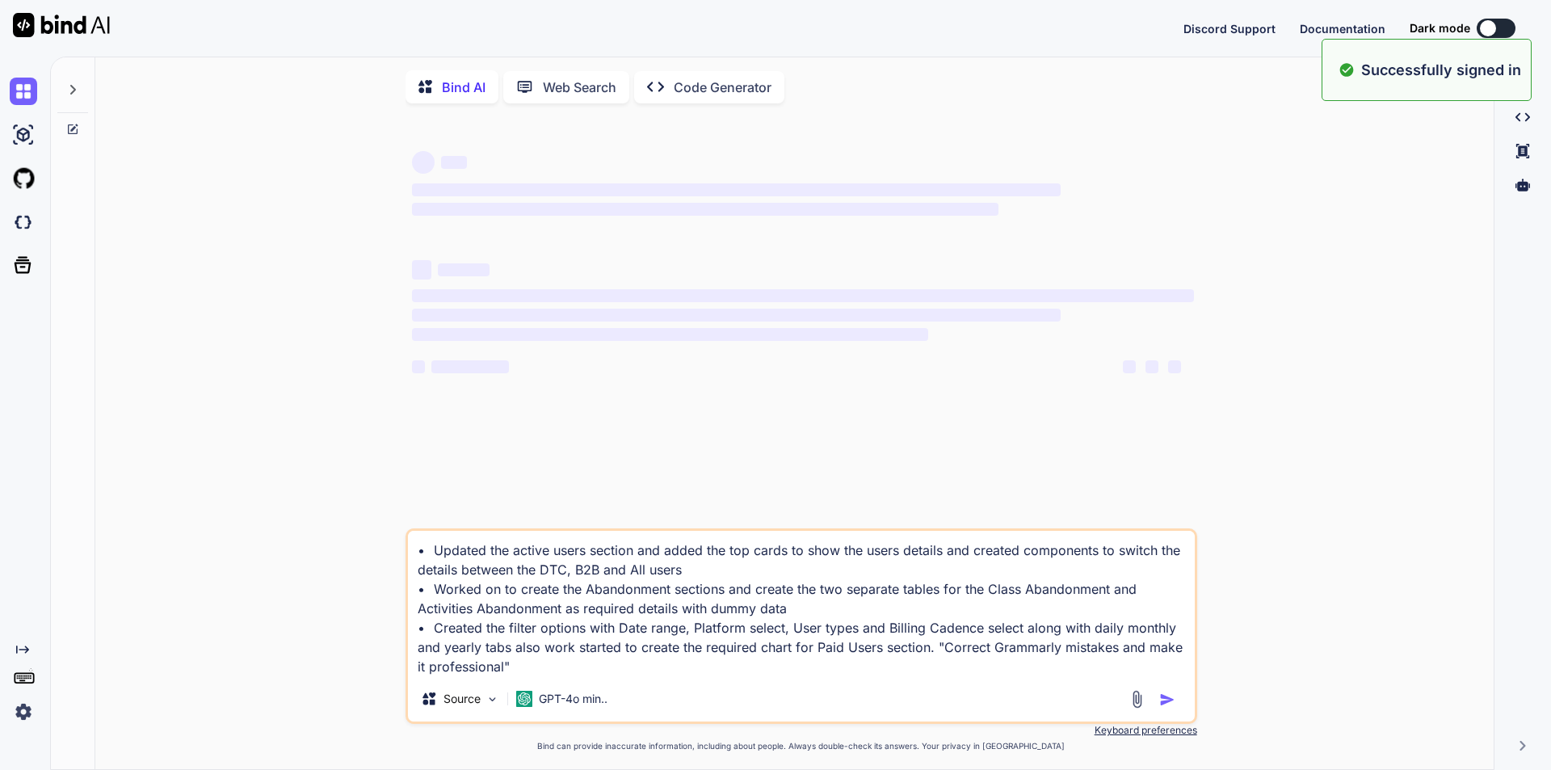
click at [645, 670] on textarea "• Updated the active users section and added the top cards to show the users de…" at bounding box center [801, 603] width 787 height 145
click at [838, 676] on textarea "• Updated the active users section and added the top cards to show the users de…" at bounding box center [801, 603] width 787 height 145
drag, startPoint x: 653, startPoint y: 674, endPoint x: 358, endPoint y: 526, distance: 330.2
click at [358, 526] on div "‌ ‌ ‌ ‌ ‌ ‌ ‌ ‌ ‌ ‌ ‌ ‌ ‌ ‌ • Updated the active users section and added the to…" at bounding box center [800, 443] width 1385 height 655
click at [1002, 666] on textarea "• Updated the active users section and added the top cards to show the users de…" at bounding box center [801, 603] width 787 height 145
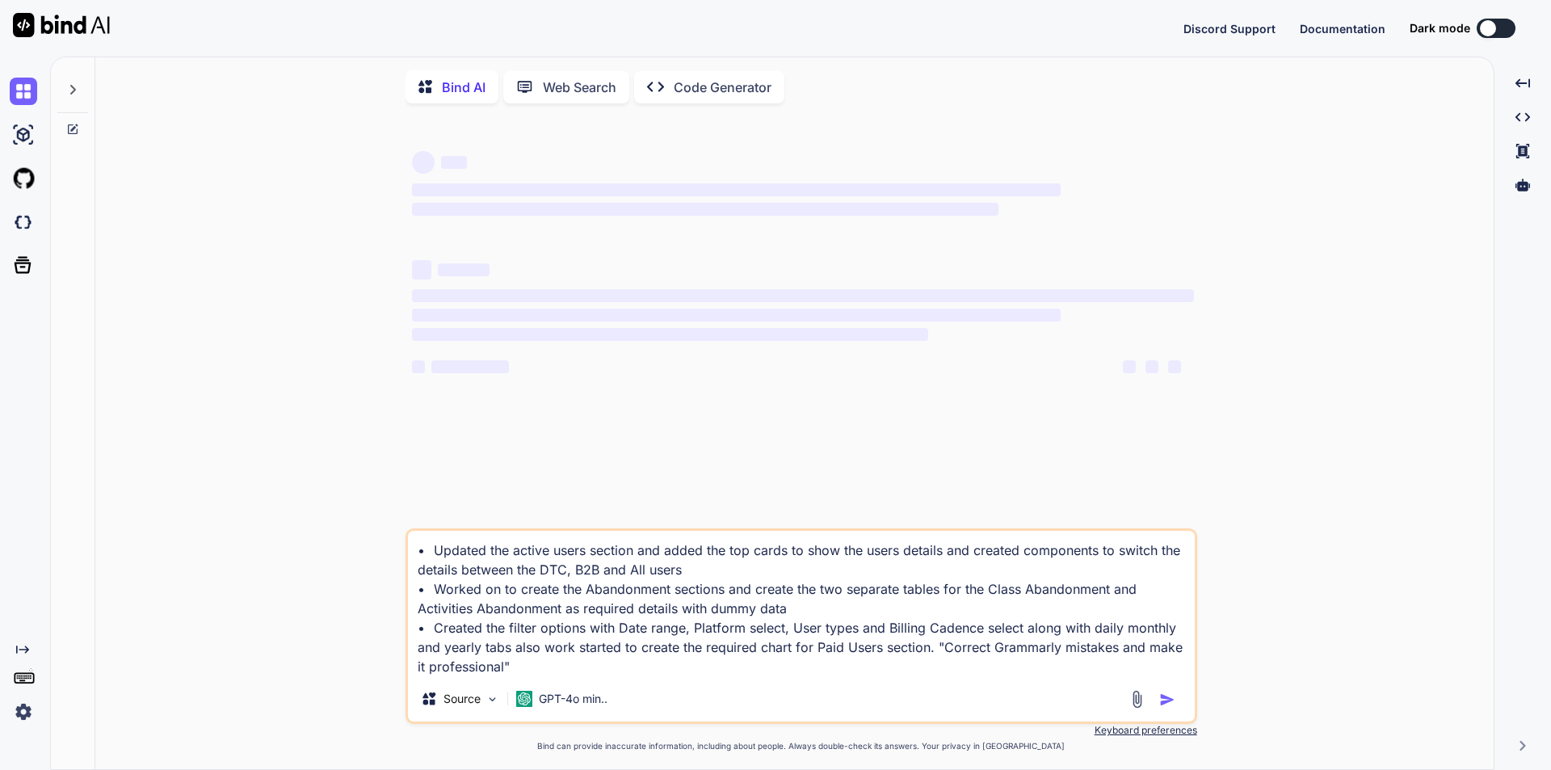
click at [1002, 666] on textarea "• Updated the active users section and added the top cards to show the users de…" at bounding box center [801, 603] width 787 height 145
click at [1158, 736] on p "Keyboard preferences" at bounding box center [801, 730] width 792 height 13
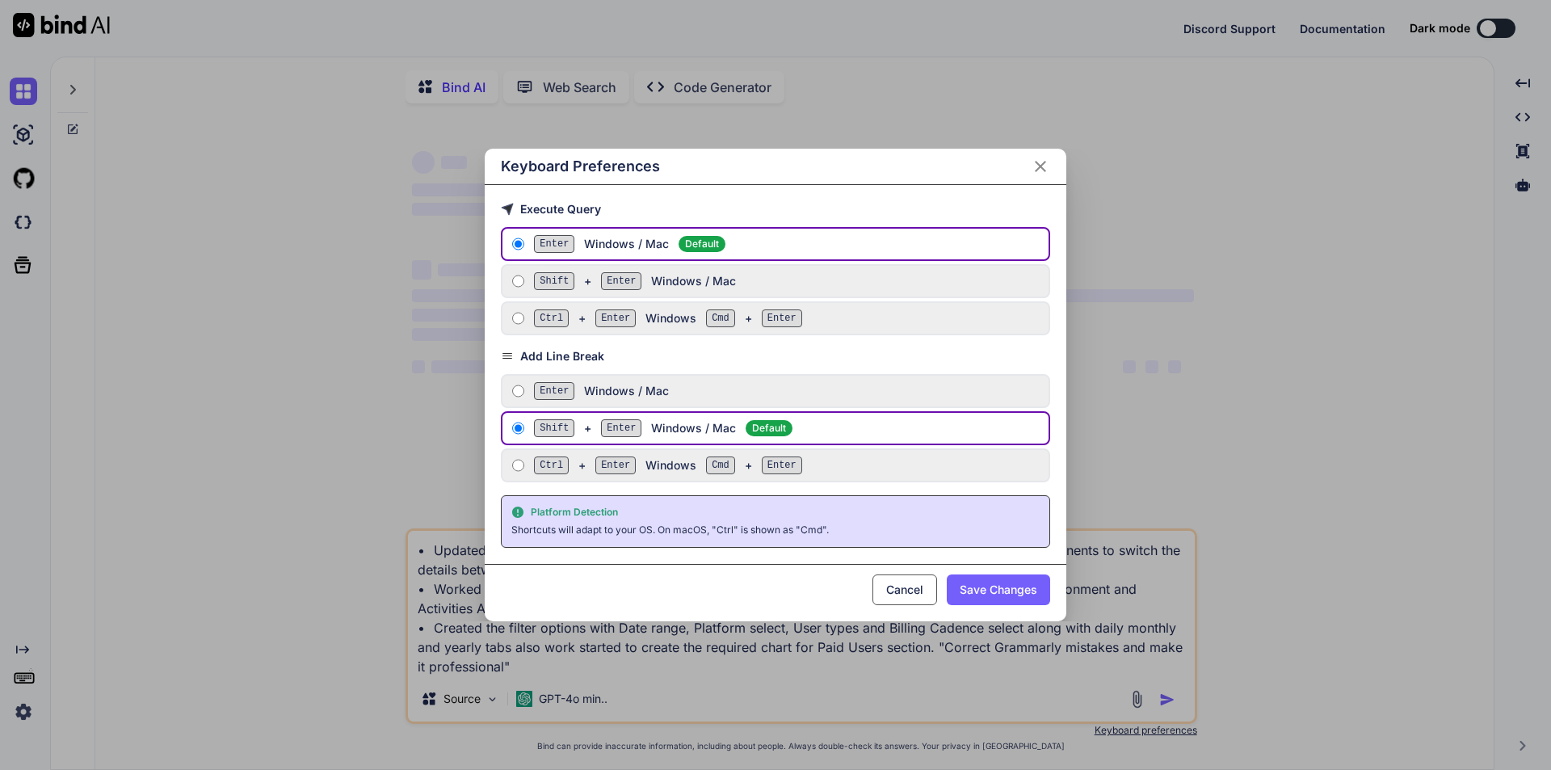
click at [1011, 592] on button "Save Changes" at bounding box center [998, 589] width 103 height 31
click at [883, 586] on button "Cancel" at bounding box center [904, 589] width 65 height 31
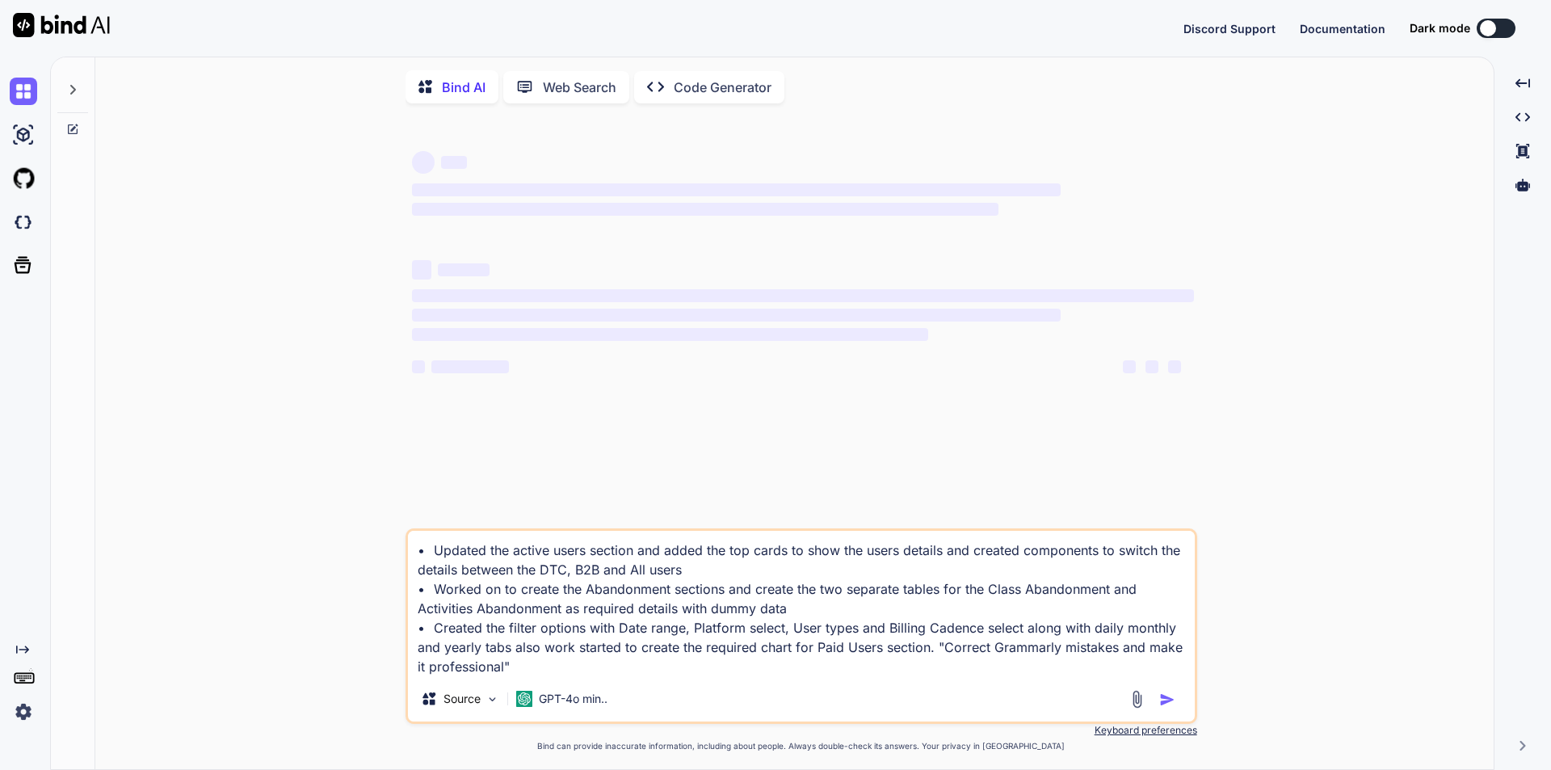
click at [558, 676] on textarea "• Updated the active users section and added the top cards to show the users de…" at bounding box center [801, 603] width 787 height 145
type textarea "x"
click at [840, 613] on textarea "• Updated the active users section and added the top cards to show the users de…" at bounding box center [801, 603] width 787 height 145
type textarea "x"
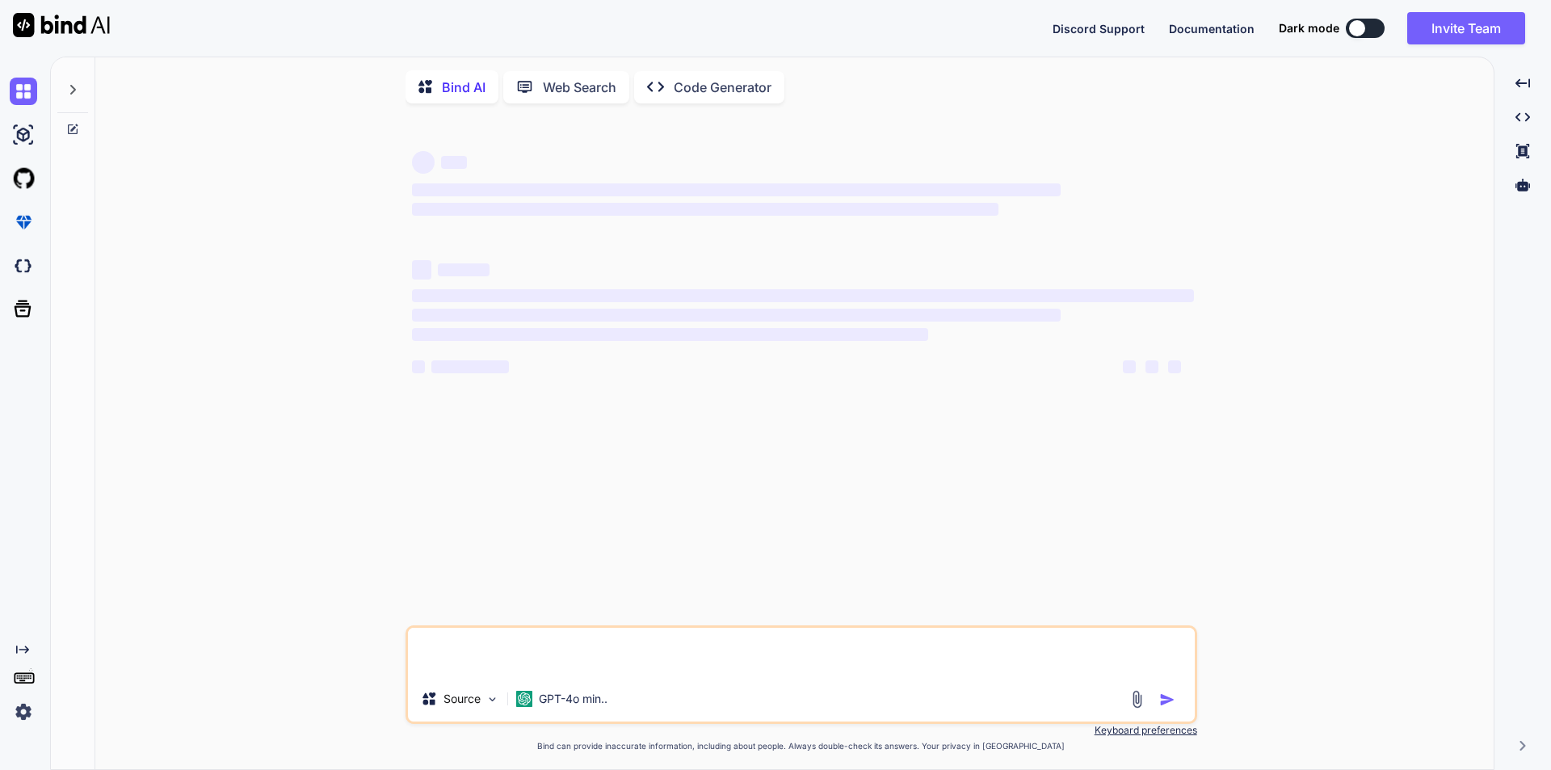
type textarea "• Updated the active users section and added the top cards to show the users de…"
type textarea "x"
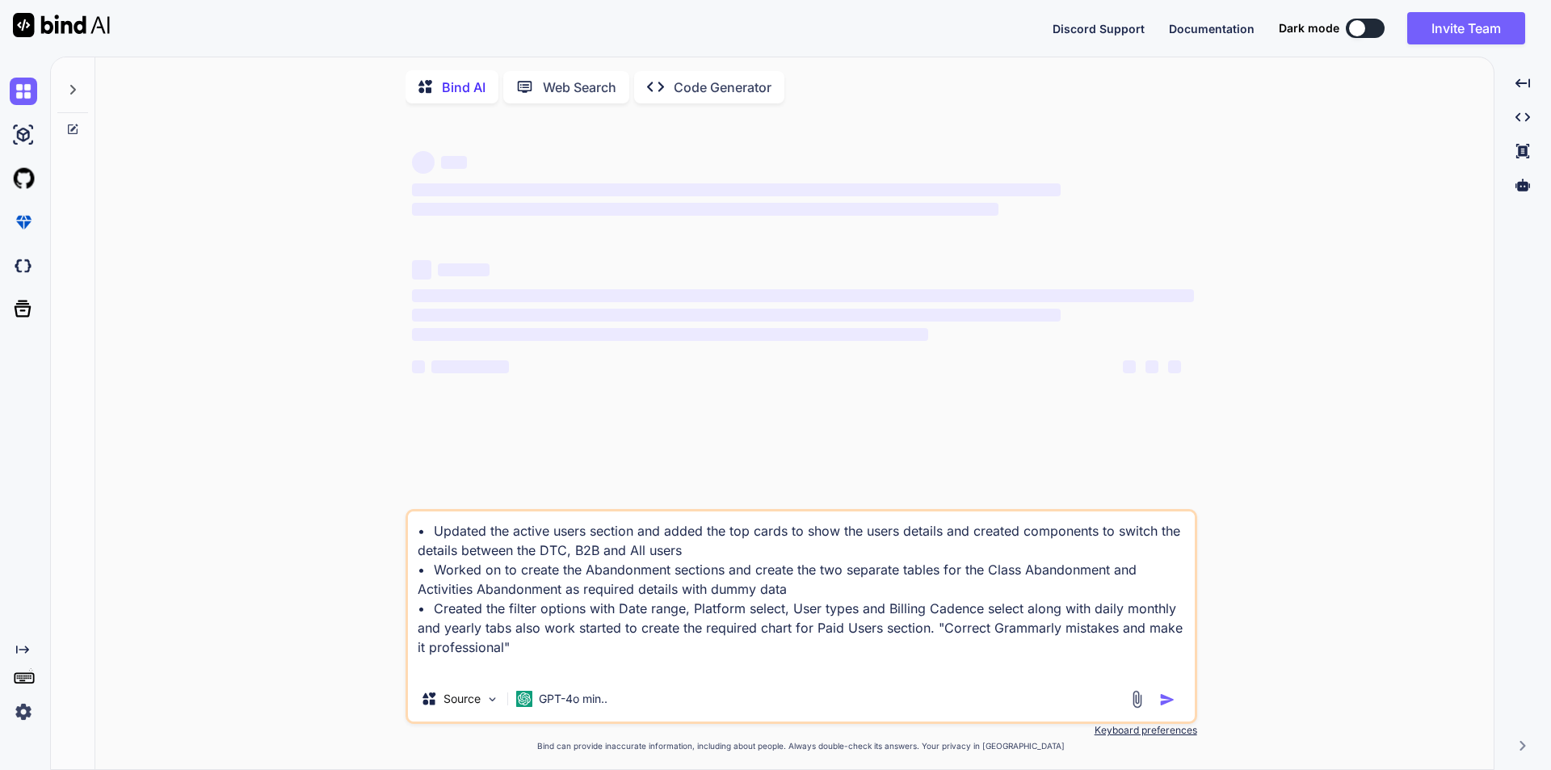
type textarea "• Updated the active users section and added the top cards to show the users de…"
type textarea "x"
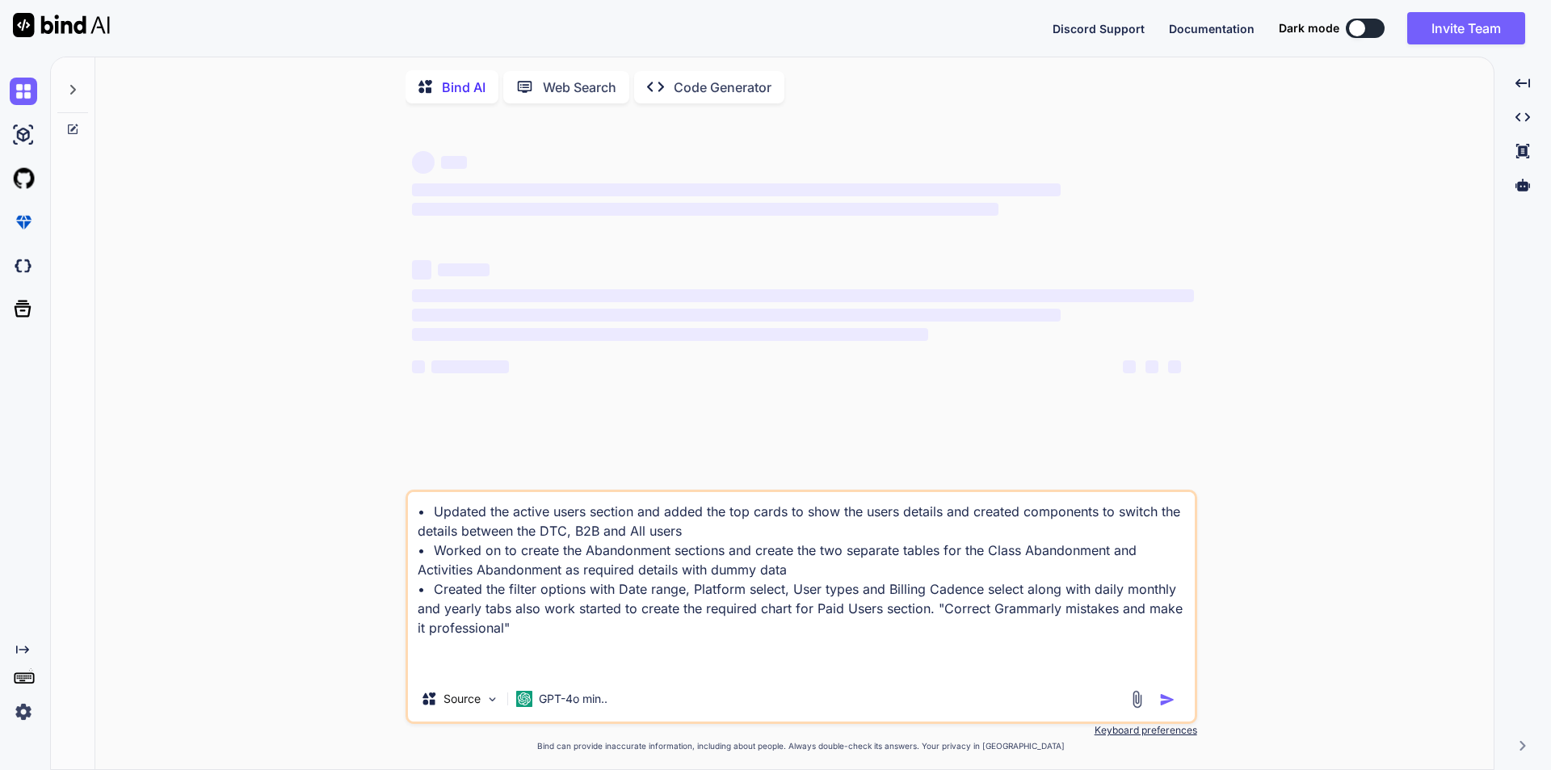
type textarea "• Updated the active users section and added the top cards to show the users de…"
type textarea "x"
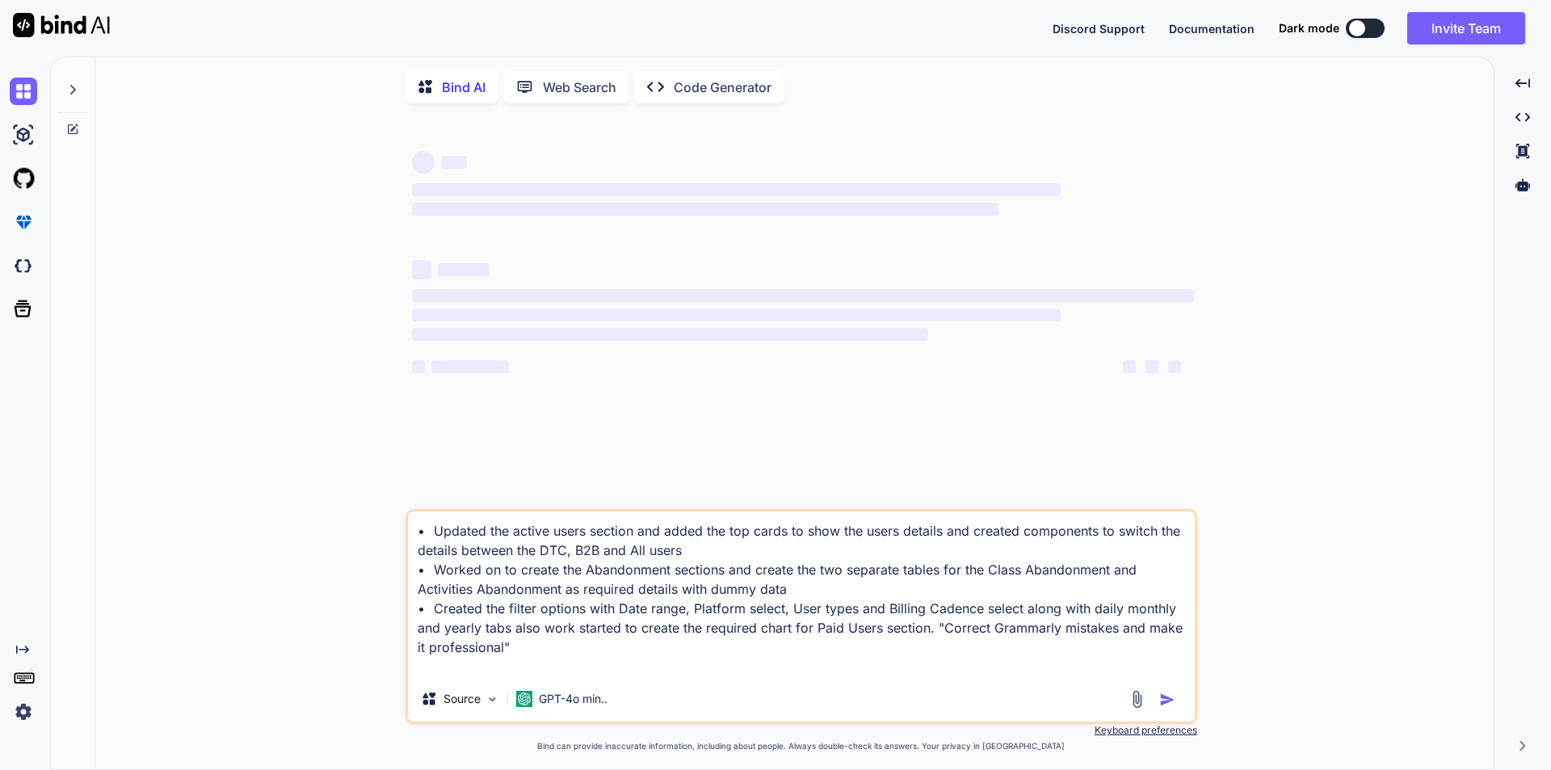
type textarea "• Updated the active users section and added the top cards to show the users de…"
type textarea "x"
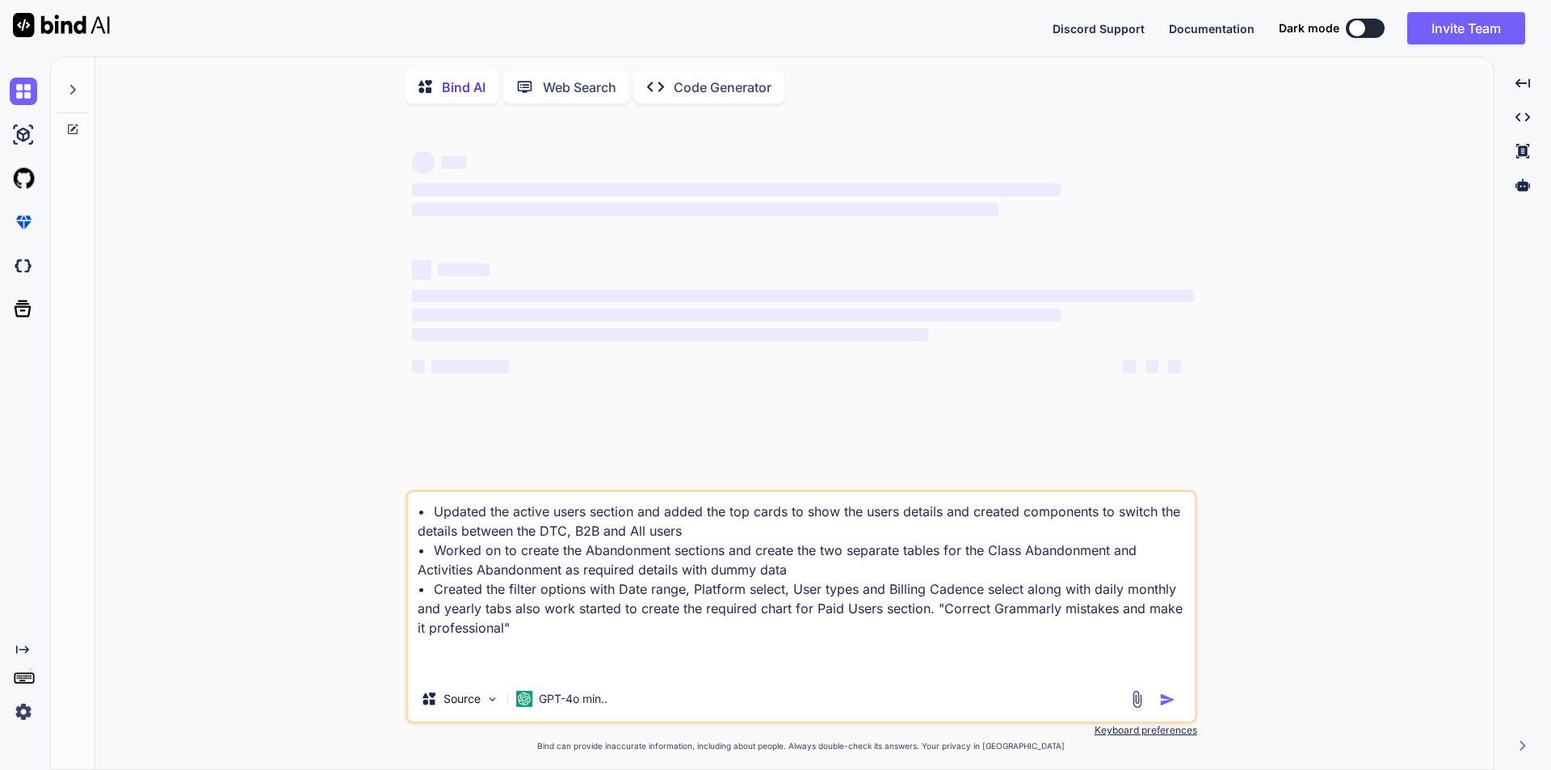
type textarea "• Updated the active users section and added the top cards to show the users de…"
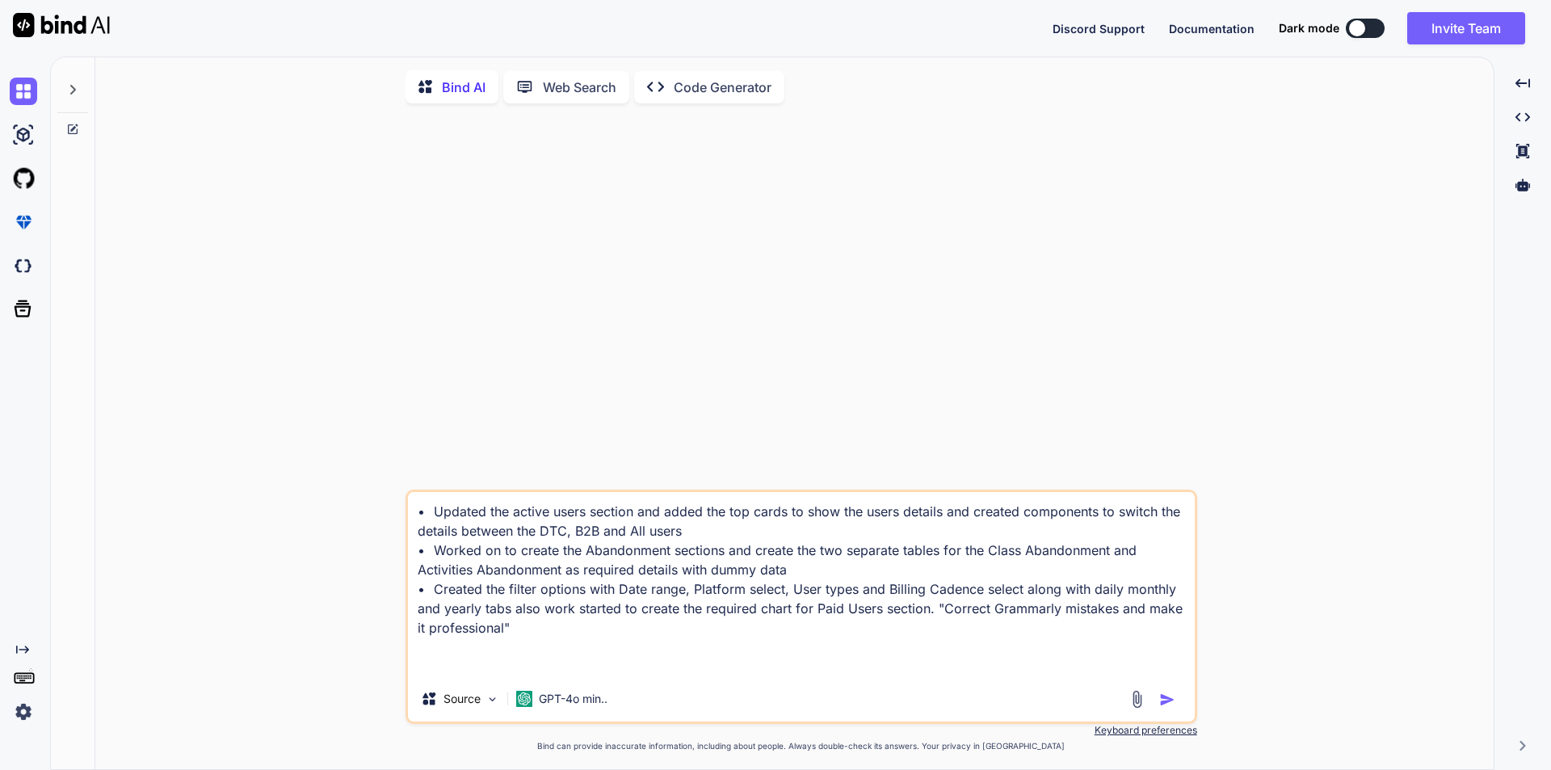
click at [621, 641] on textarea "• Updated the active users section and added the top cards to show the users de…" at bounding box center [801, 584] width 787 height 184
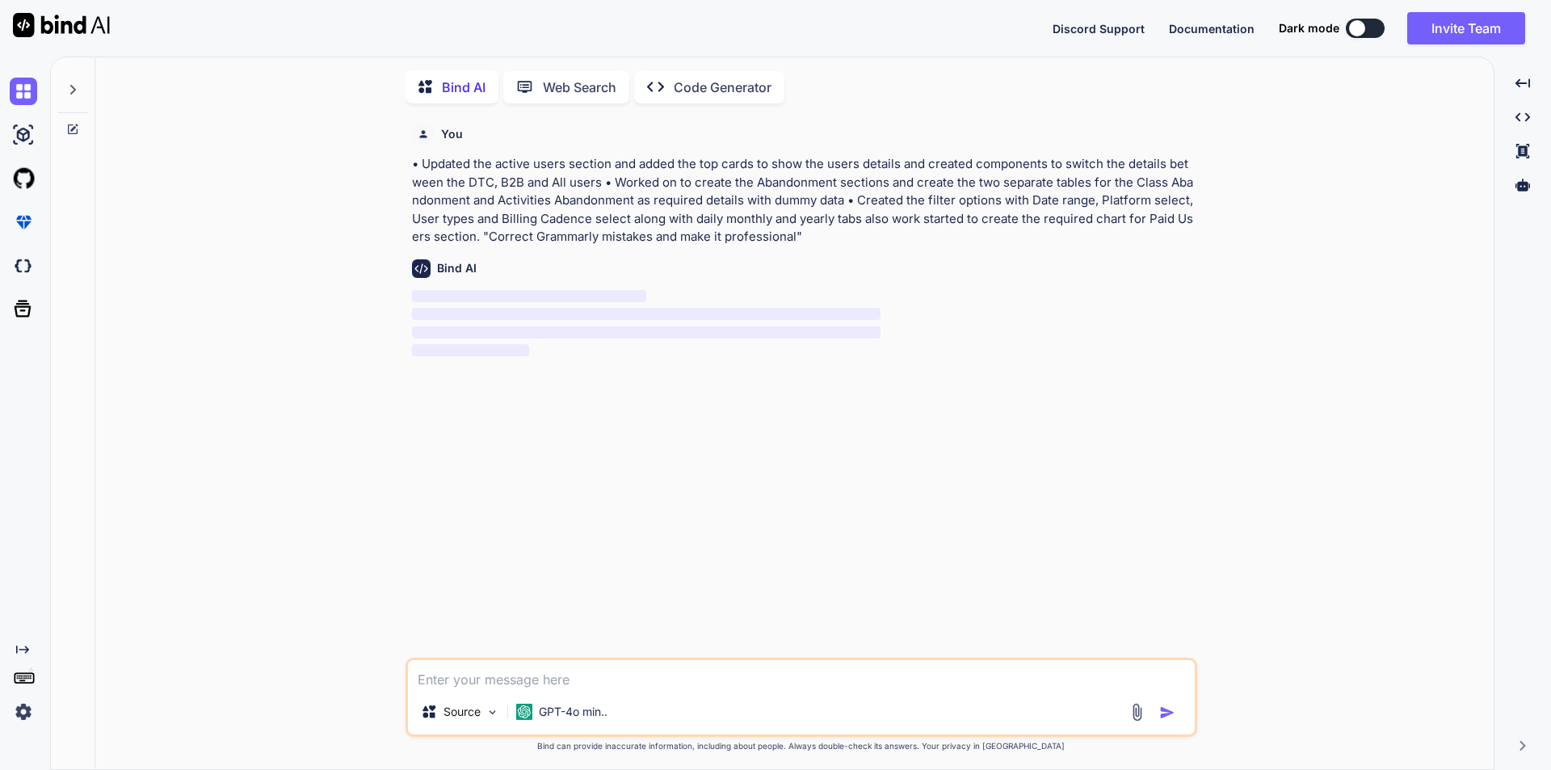
scroll to position [6, 0]
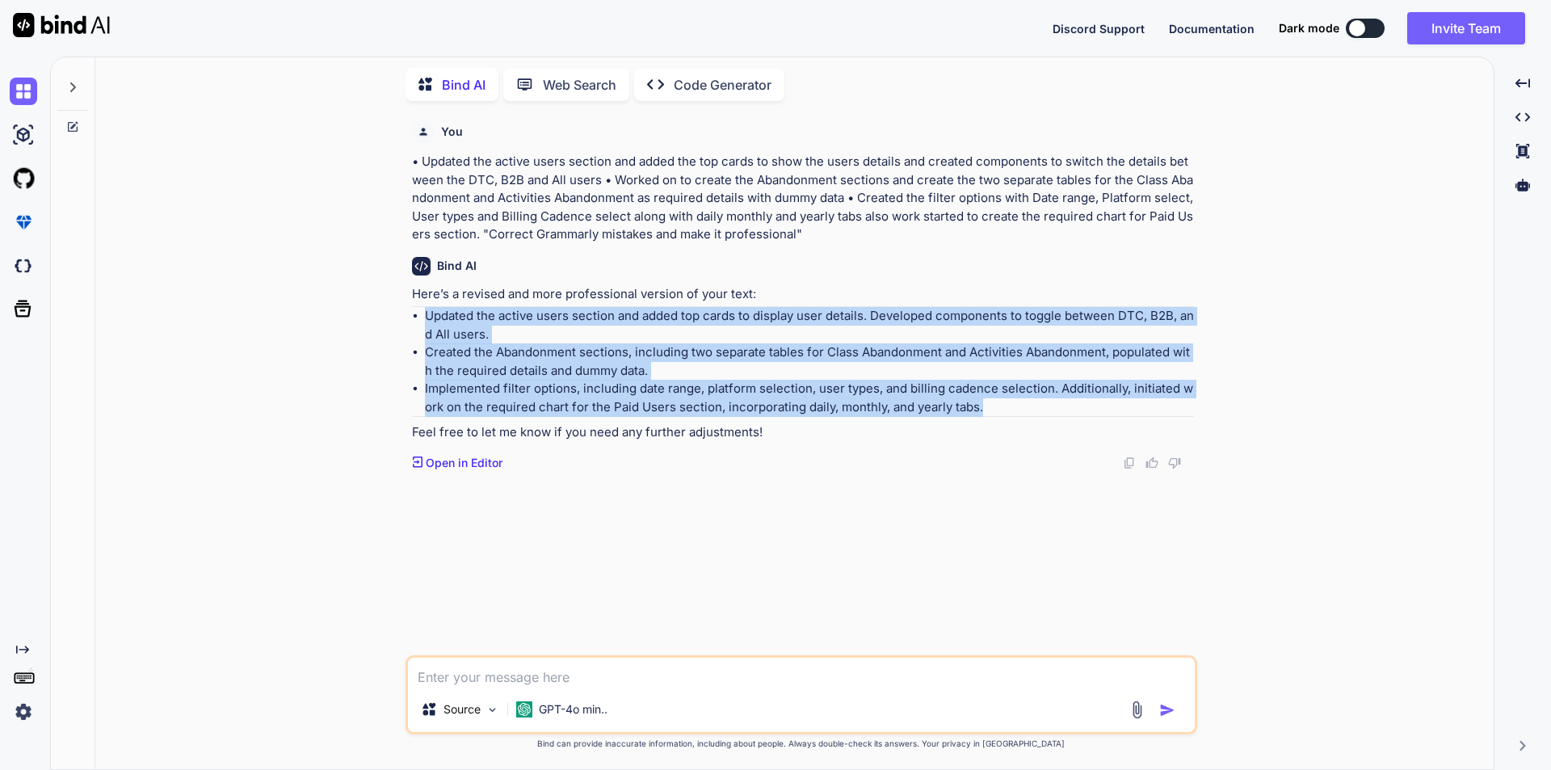
drag, startPoint x: 424, startPoint y: 317, endPoint x: 1033, endPoint y: 407, distance: 615.6
click at [1033, 407] on ul "Updated the active users section and added top cards to display user details. D…" at bounding box center [803, 361] width 782 height 109
copy ul "Updated the active users section and added top cards to display user details. D…"
